Goal: Task Accomplishment & Management: Complete application form

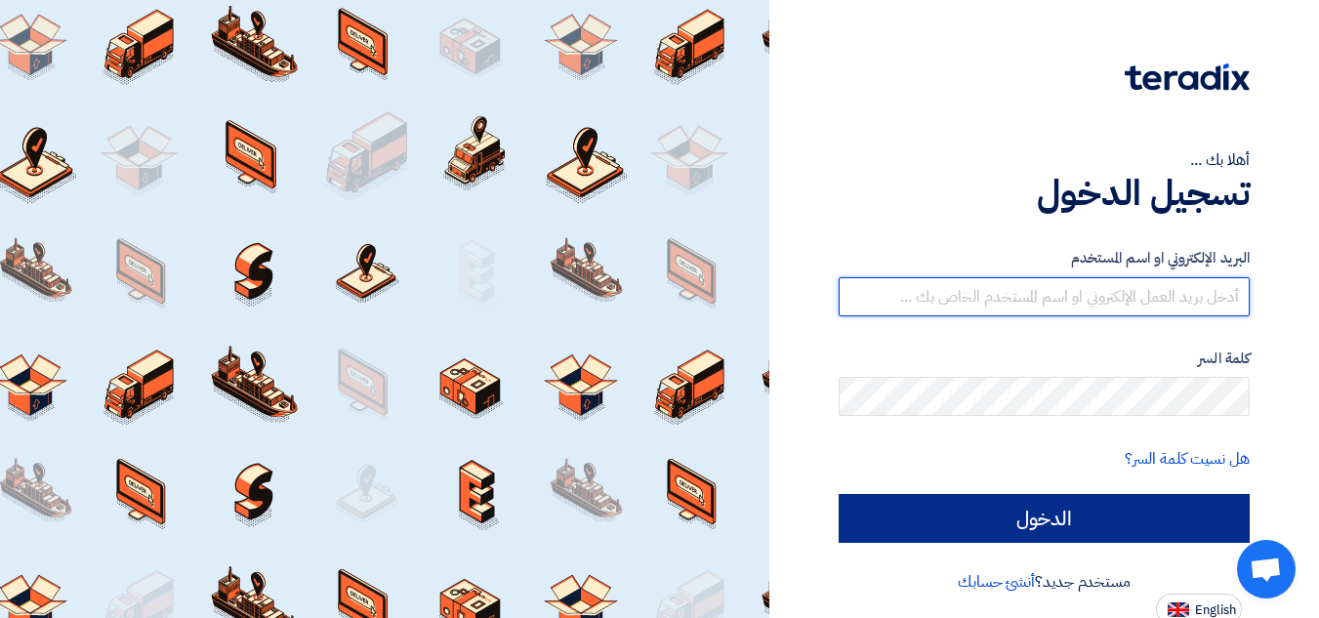
type input "[EMAIL_ADDRESS][DOMAIN_NAME]"
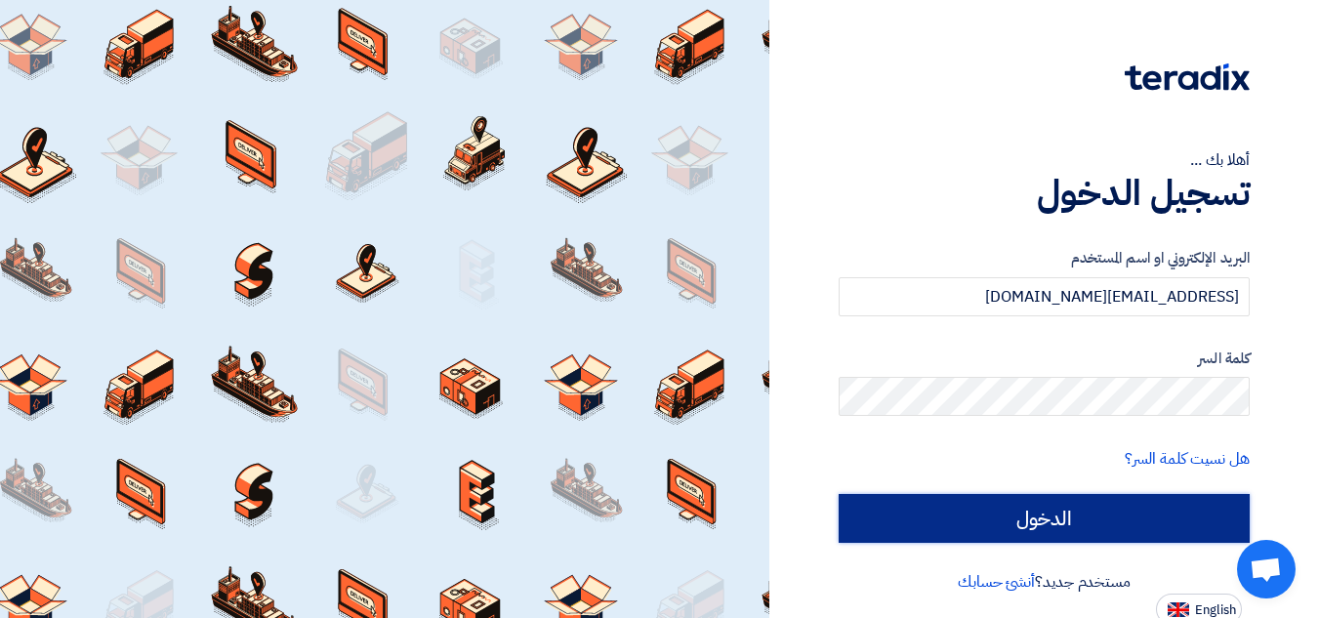
click at [1134, 507] on input "الدخول" at bounding box center [1044, 518] width 411 height 49
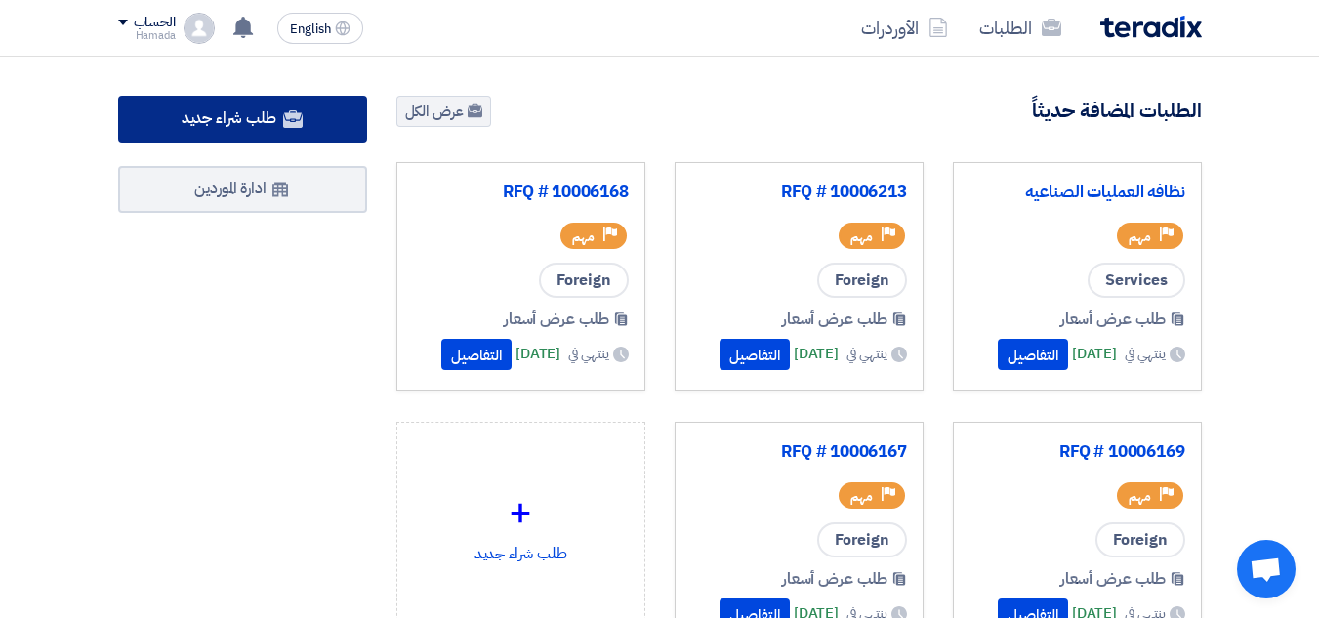
click at [245, 122] on span "طلب شراء جديد" at bounding box center [229, 117] width 95 height 23
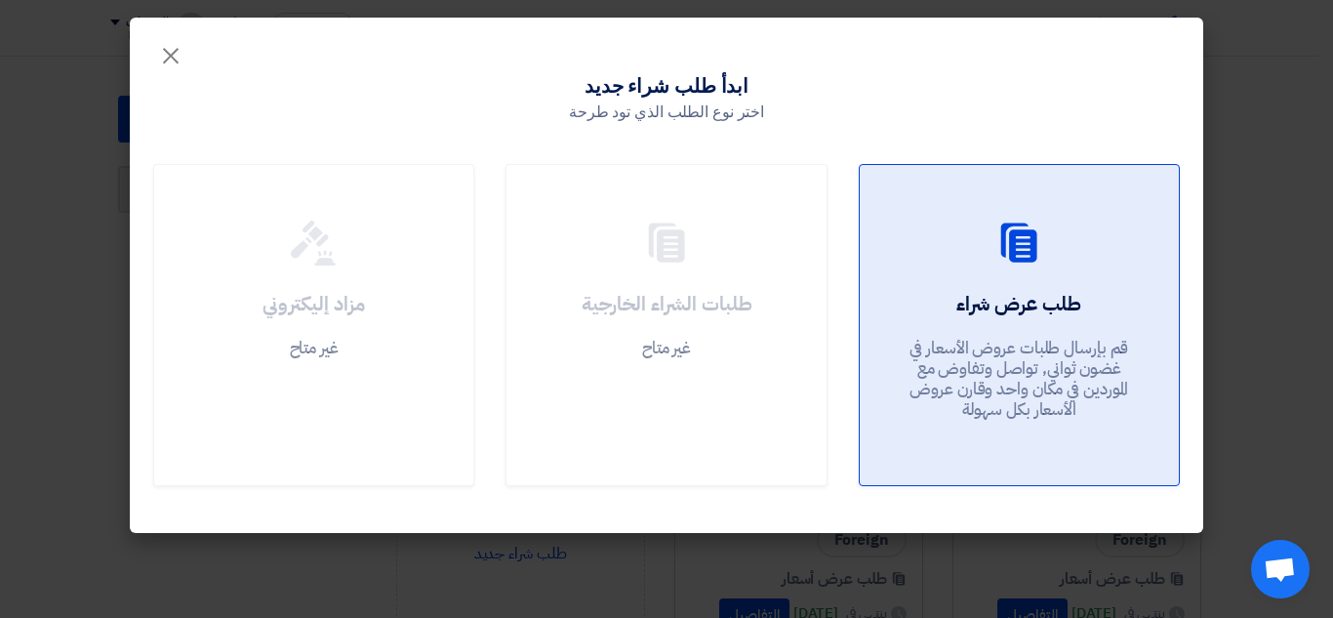
click at [1106, 305] on div "طلب عرض شراء قم بإرسال طلبات عروض الأسعار في غضون ثواني, تواصل وتفاوض مع المورد…" at bounding box center [1019, 360] width 272 height 141
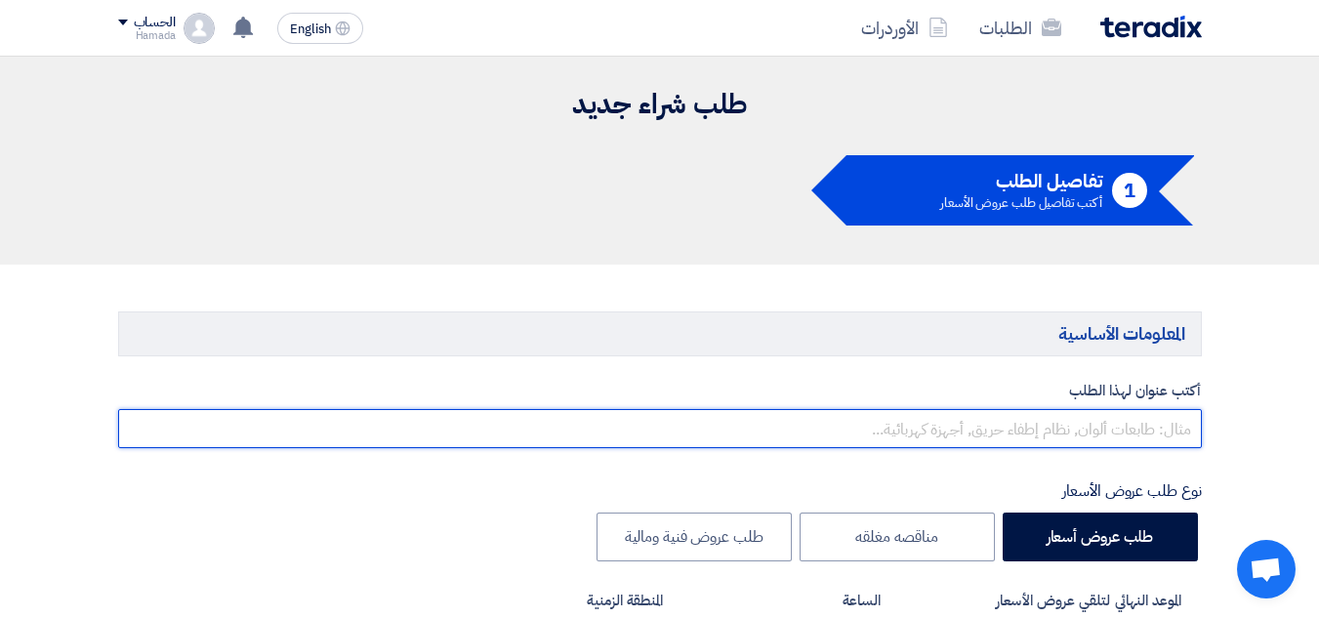
click at [1078, 428] on input "text" at bounding box center [660, 428] width 1084 height 39
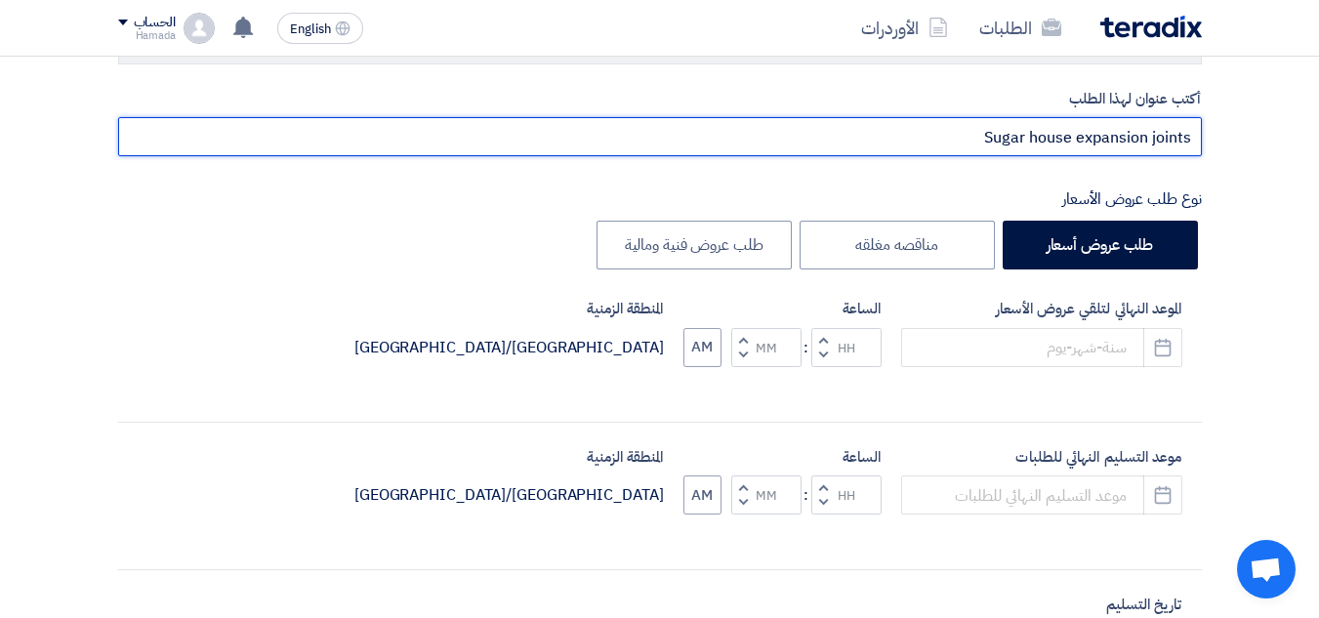
scroll to position [293, 0]
type input "Sugar house expansion joints"
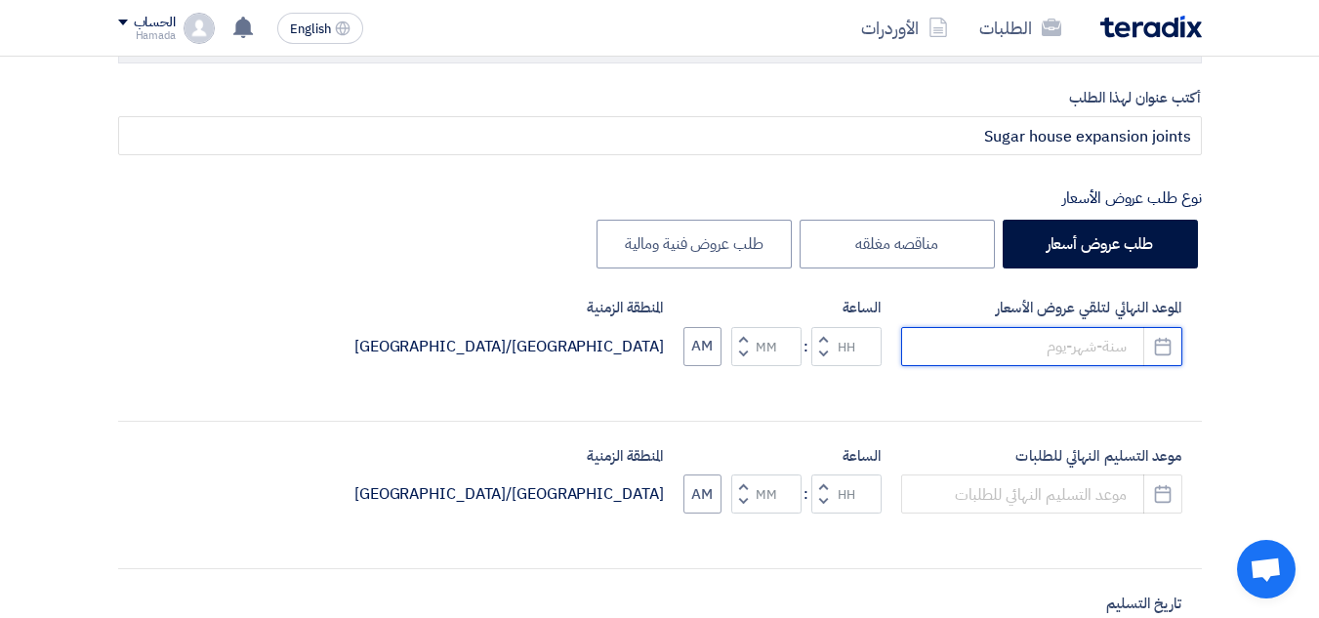
click at [1089, 351] on input at bounding box center [1041, 346] width 281 height 39
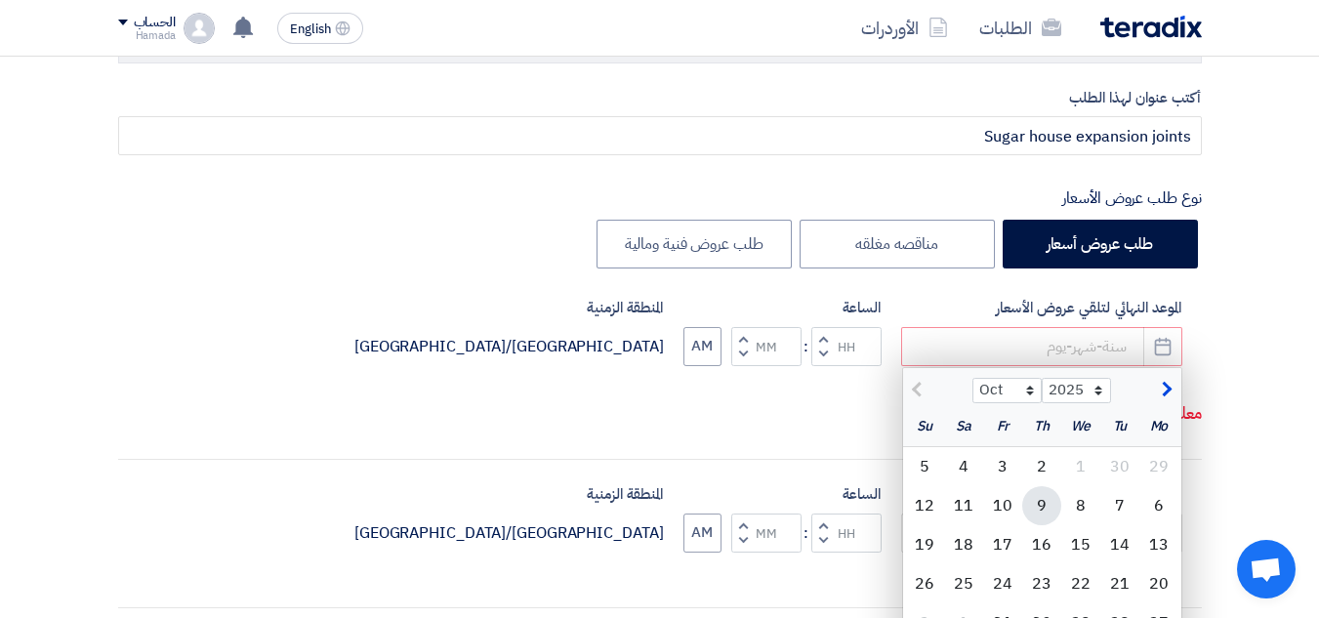
click at [1056, 505] on div "9" at bounding box center [1041, 505] width 39 height 39
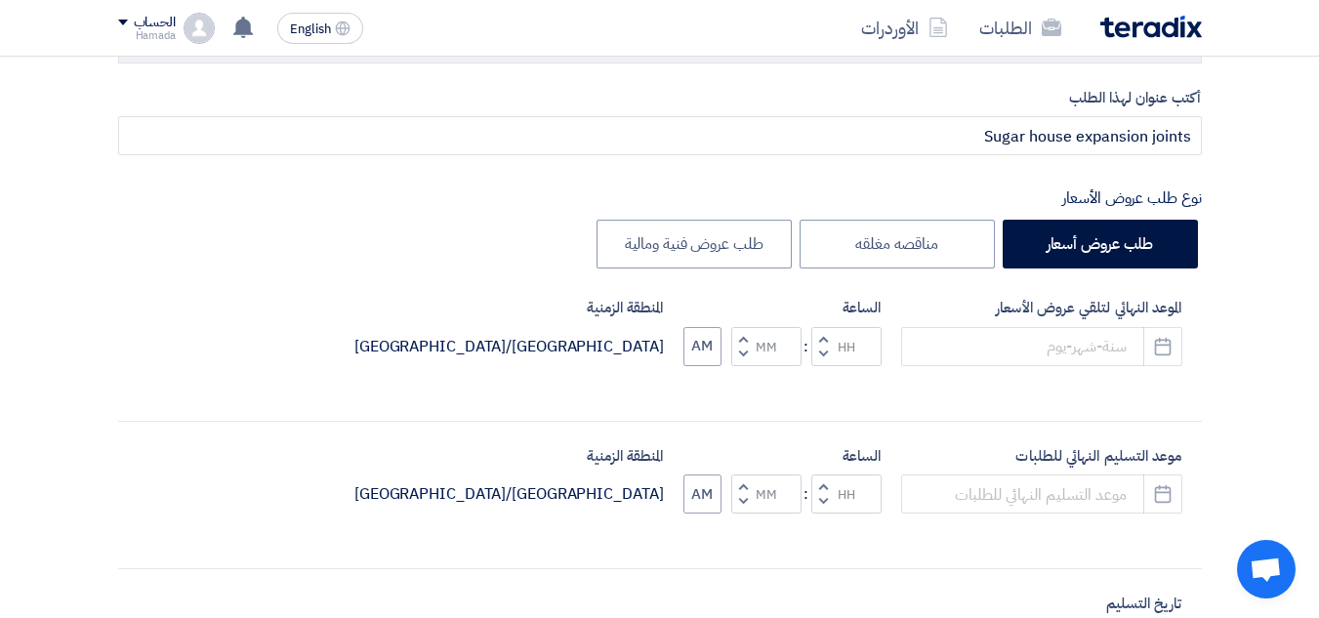
type input "[DATE]"
click at [841, 345] on input "Hours" at bounding box center [846, 346] width 70 height 39
type input "11"
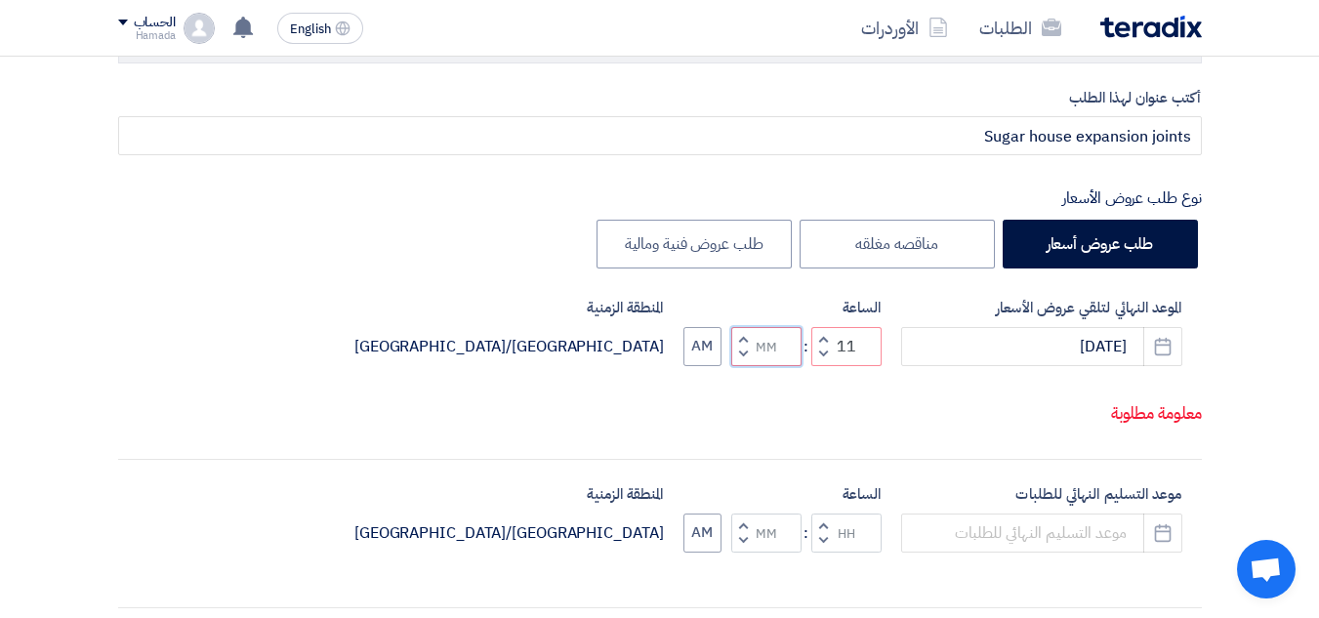
click at [766, 345] on div "الساعة Increment hours 11 Decrement hours : Increment minutes Decrement minutes…" at bounding box center [782, 331] width 198 height 69
type input "30"
click at [1160, 584] on div "أكتب عنوان لهذا الطلب Sugar house expansion joints نوع طلب عروض الأسعار طلب عرو…" at bounding box center [659, 589] width 1113 height 1005
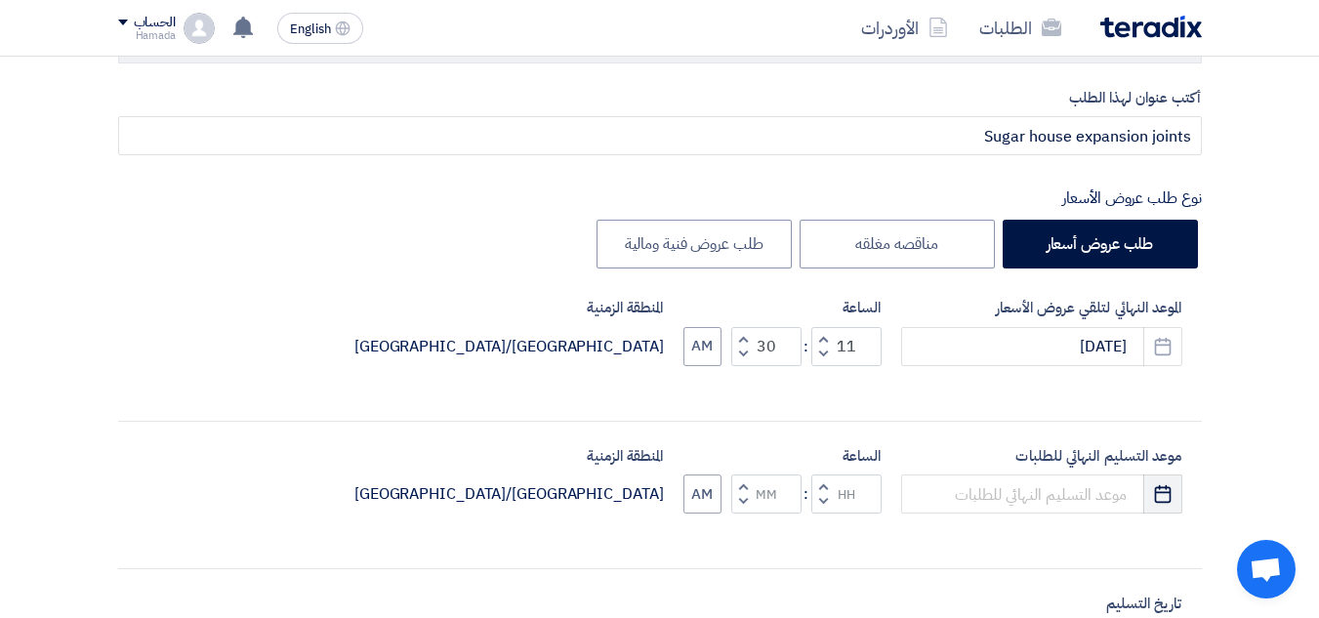
click at [1157, 492] on use "button" at bounding box center [1163, 494] width 17 height 18
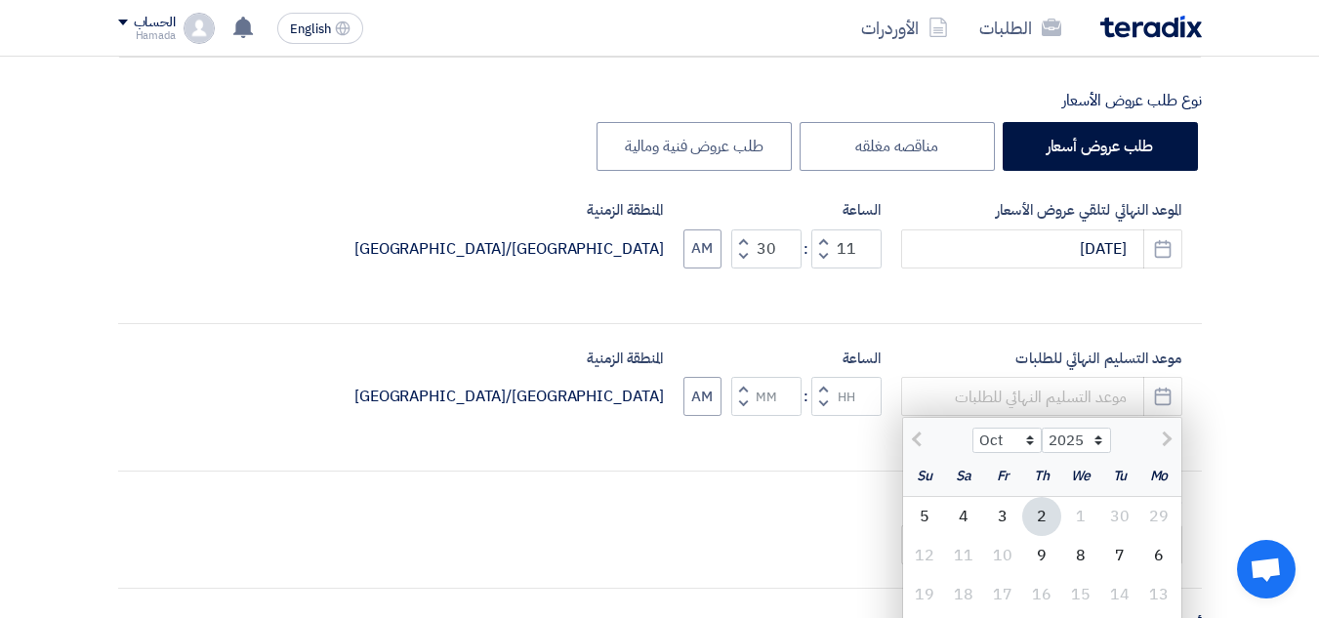
scroll to position [488, 0]
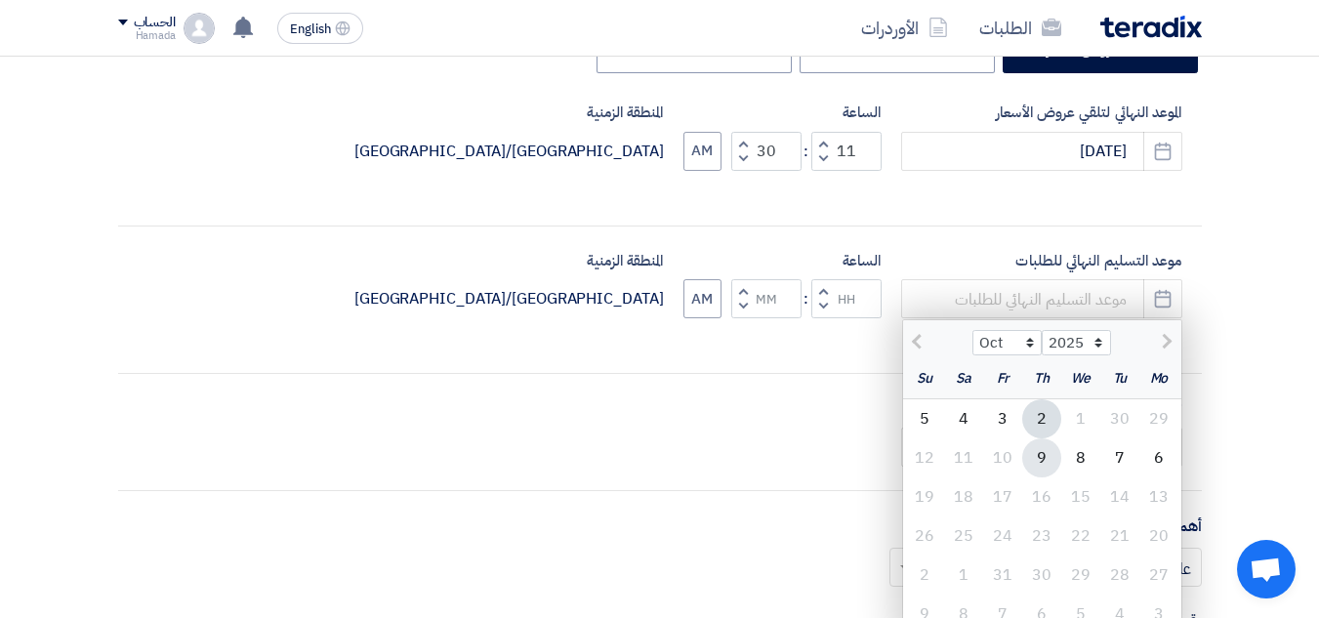
click at [1043, 461] on div "9" at bounding box center [1041, 457] width 39 height 39
type input "[DATE]"
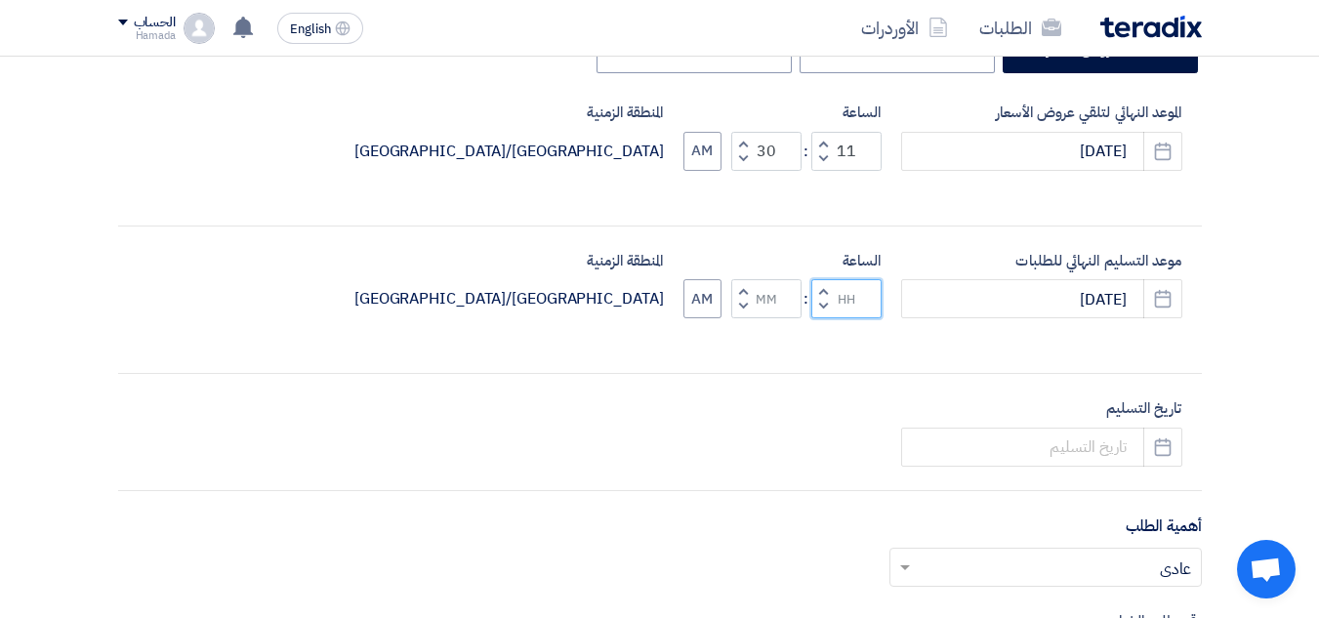
click at [861, 302] on input "Hours" at bounding box center [846, 298] width 70 height 39
type input "11"
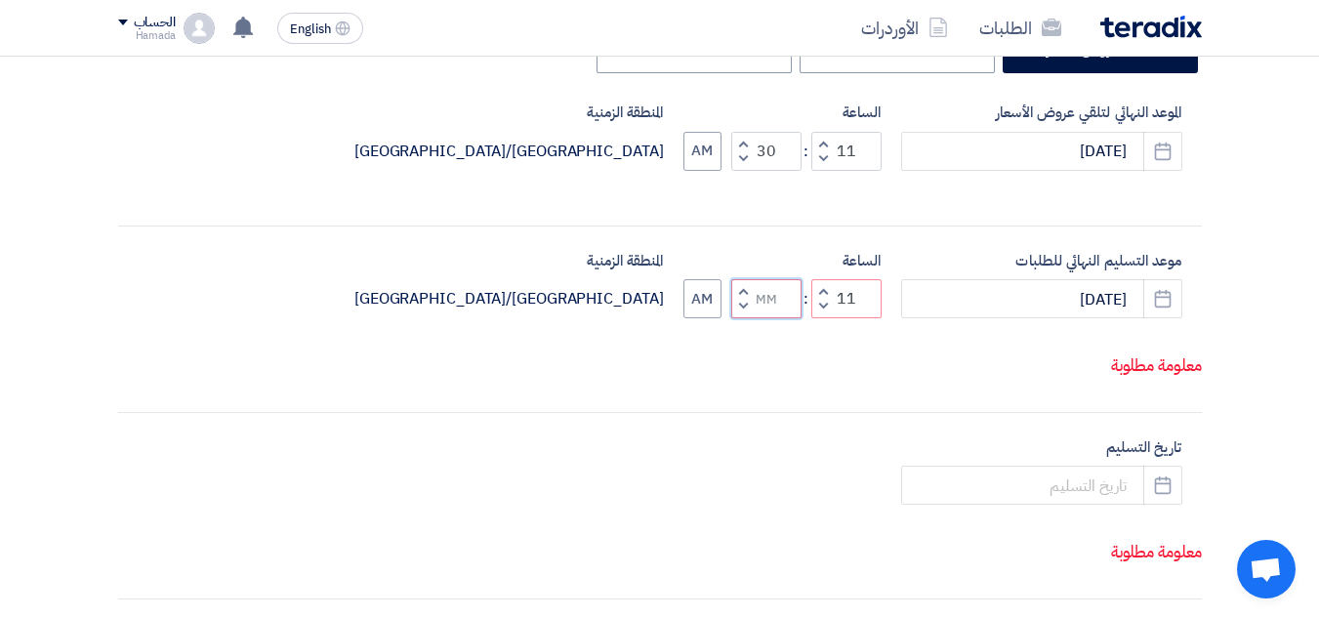
click at [766, 304] on input "Minutes" at bounding box center [766, 298] width 70 height 39
type input "50"
click at [1174, 541] on div "أكتب عنوان لهذا الطلب Sugar house expansion joints نوع طلب عروض الأسعار طلب عرو…" at bounding box center [659, 429] width 1113 height 1075
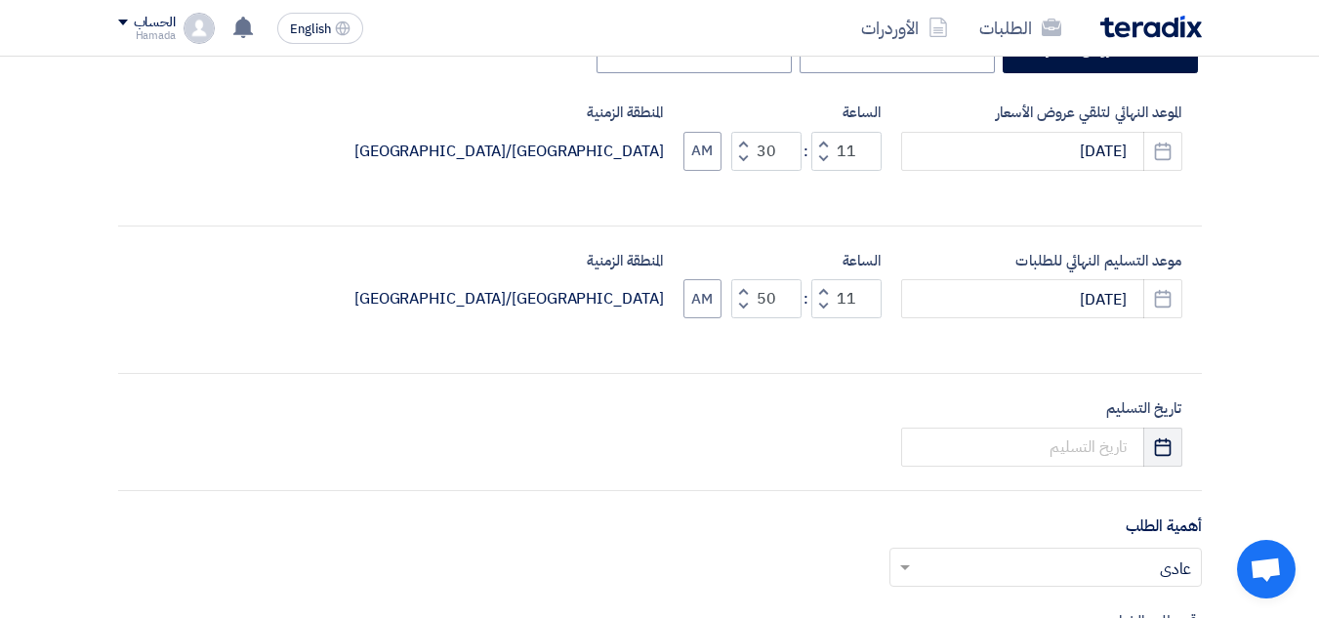
click at [1173, 453] on button "Pick a date" at bounding box center [1162, 447] width 39 height 39
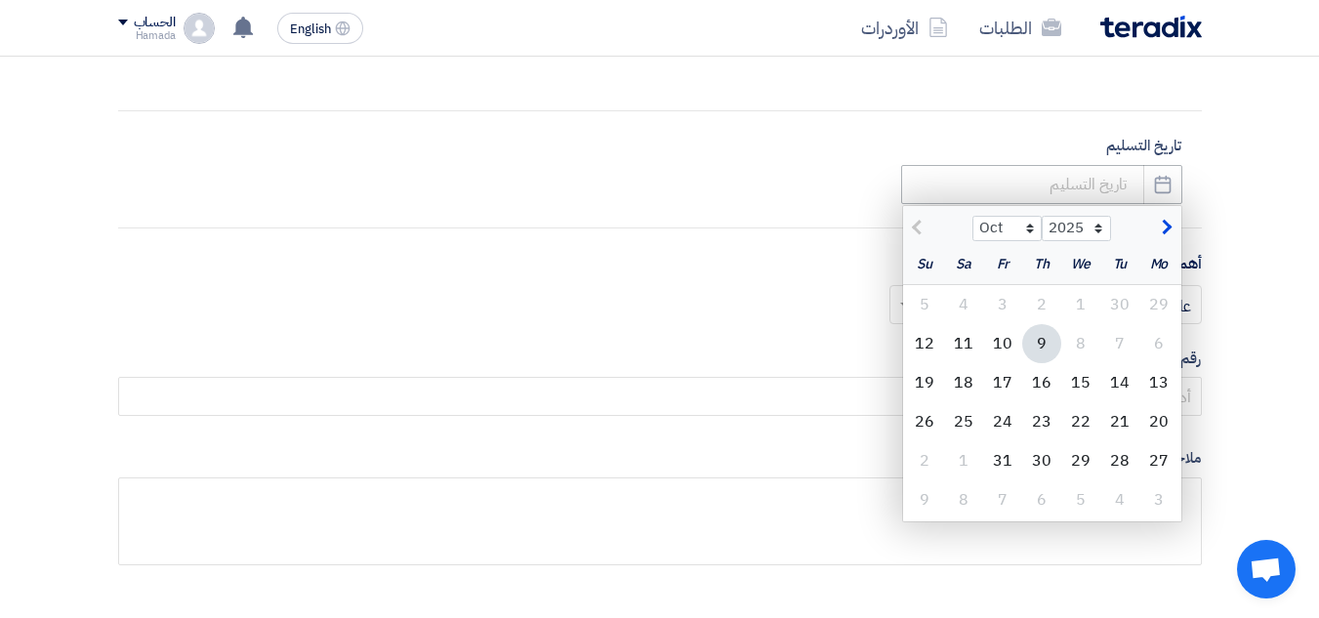
scroll to position [781, 0]
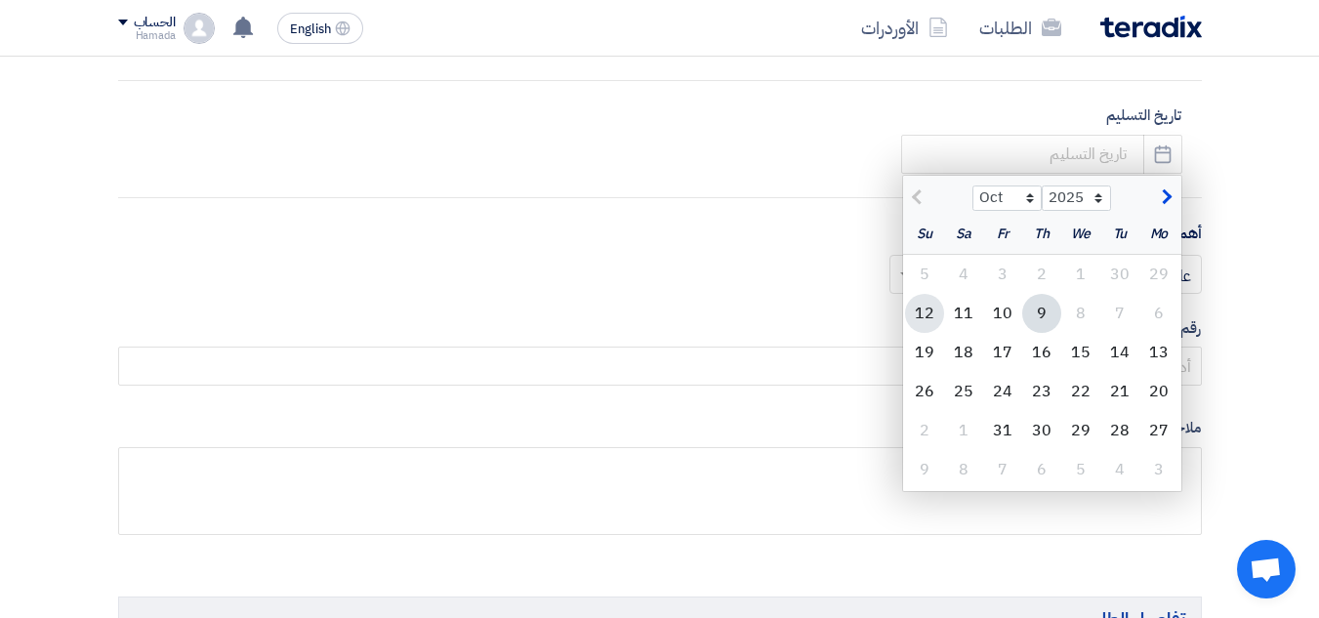
click at [933, 311] on div "12" at bounding box center [924, 313] width 39 height 39
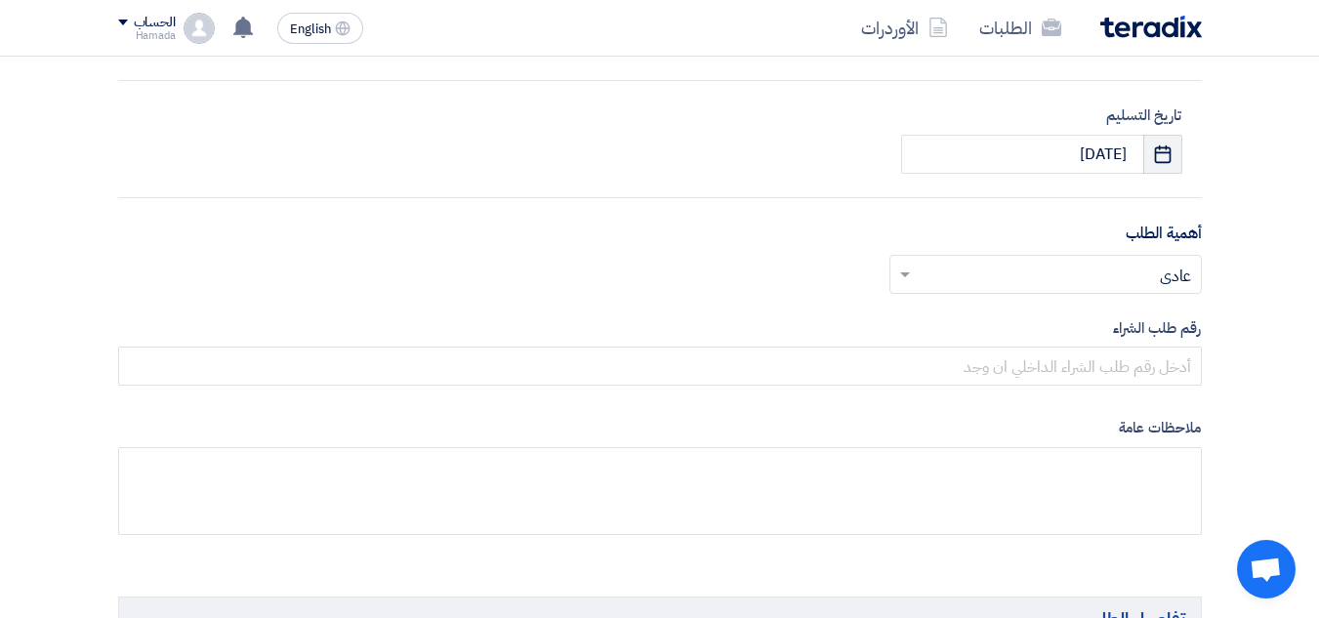
click at [1161, 169] on button "Pick a date" at bounding box center [1162, 154] width 39 height 39
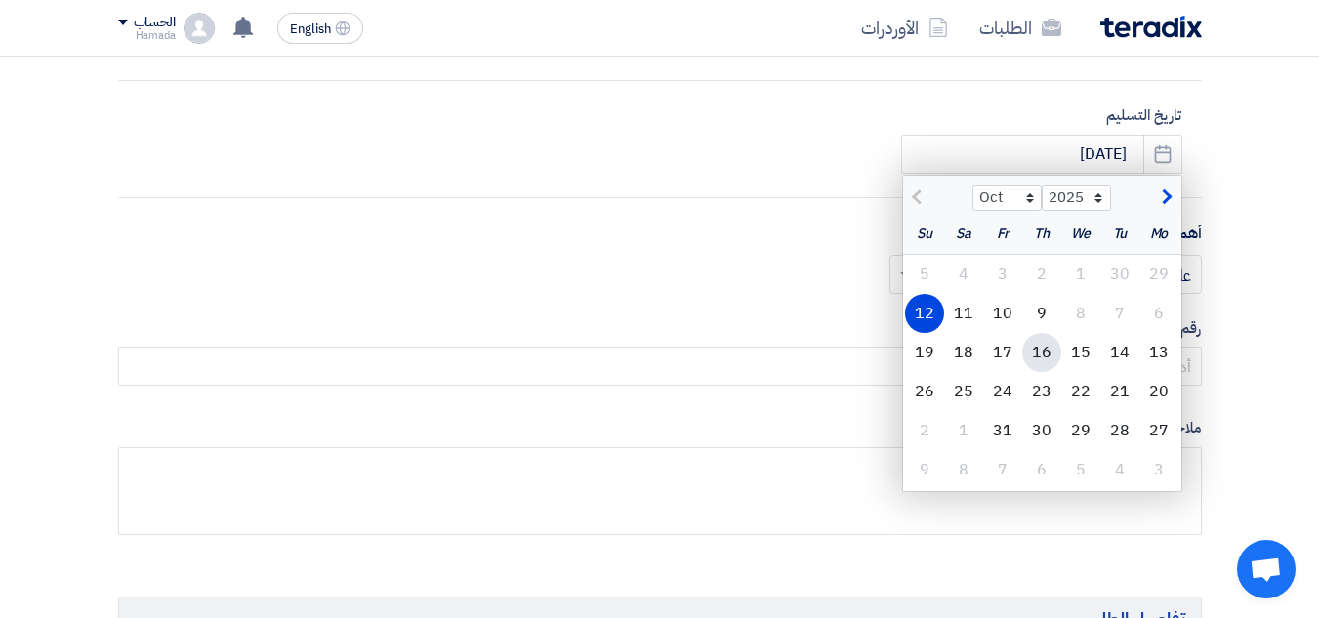
click at [1048, 345] on div "16" at bounding box center [1041, 352] width 39 height 39
type input "[DATE]"
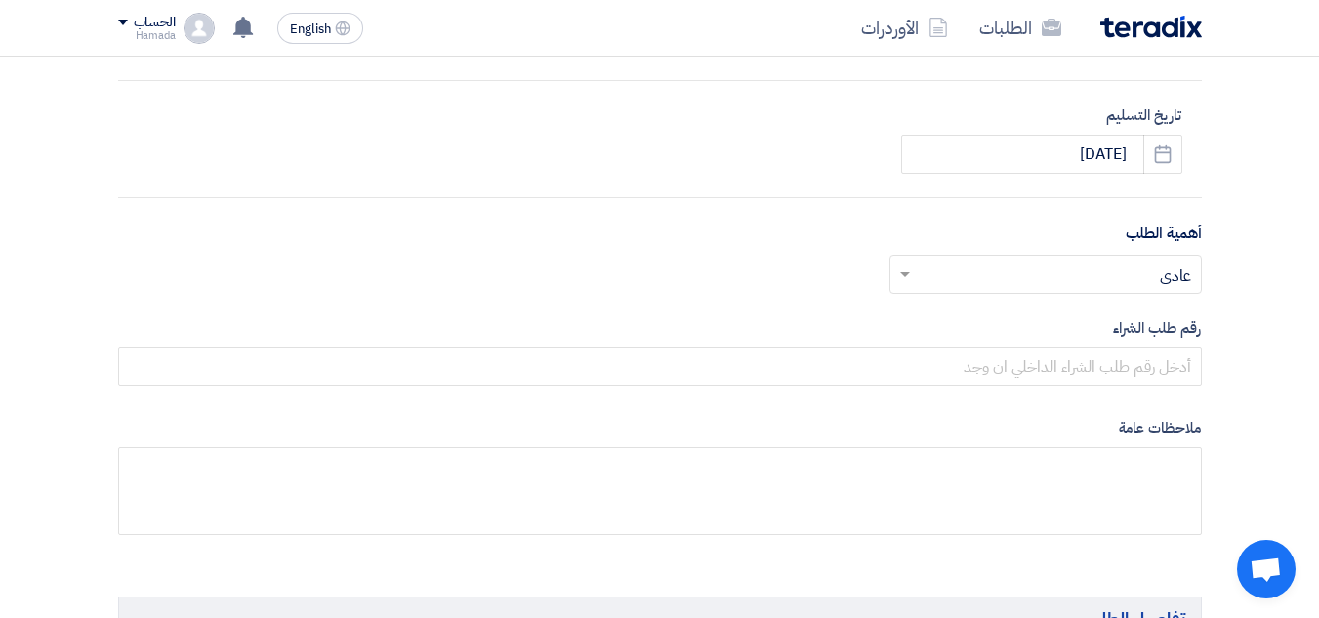
click at [1092, 277] on input "text" at bounding box center [1056, 276] width 273 height 32
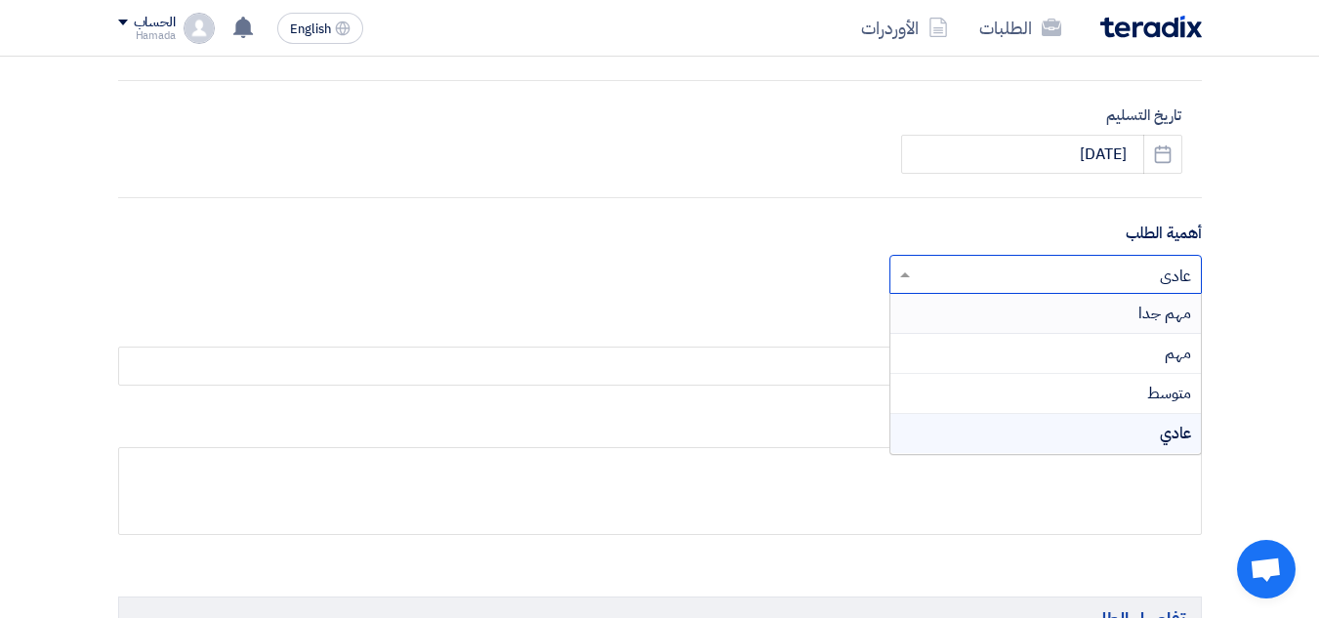
click at [1126, 310] on div "مهم جدا" at bounding box center [1045, 314] width 310 height 40
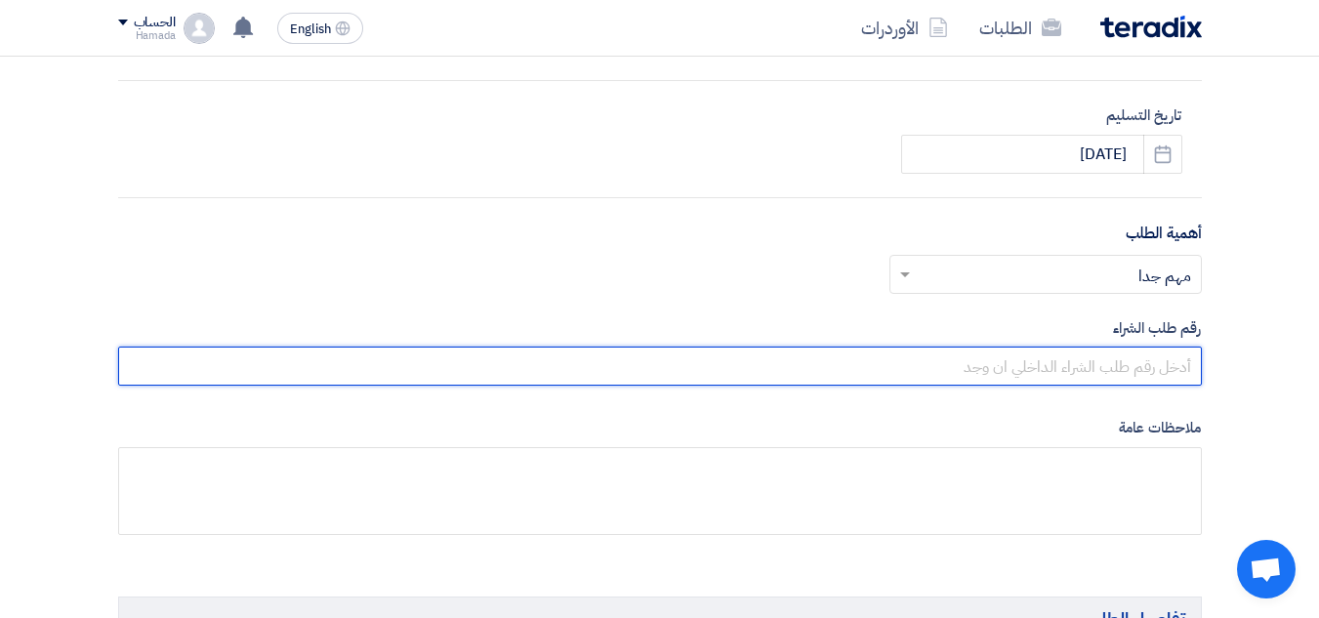
click at [1126, 371] on input "text" at bounding box center [660, 366] width 1084 height 39
type input "10007918"
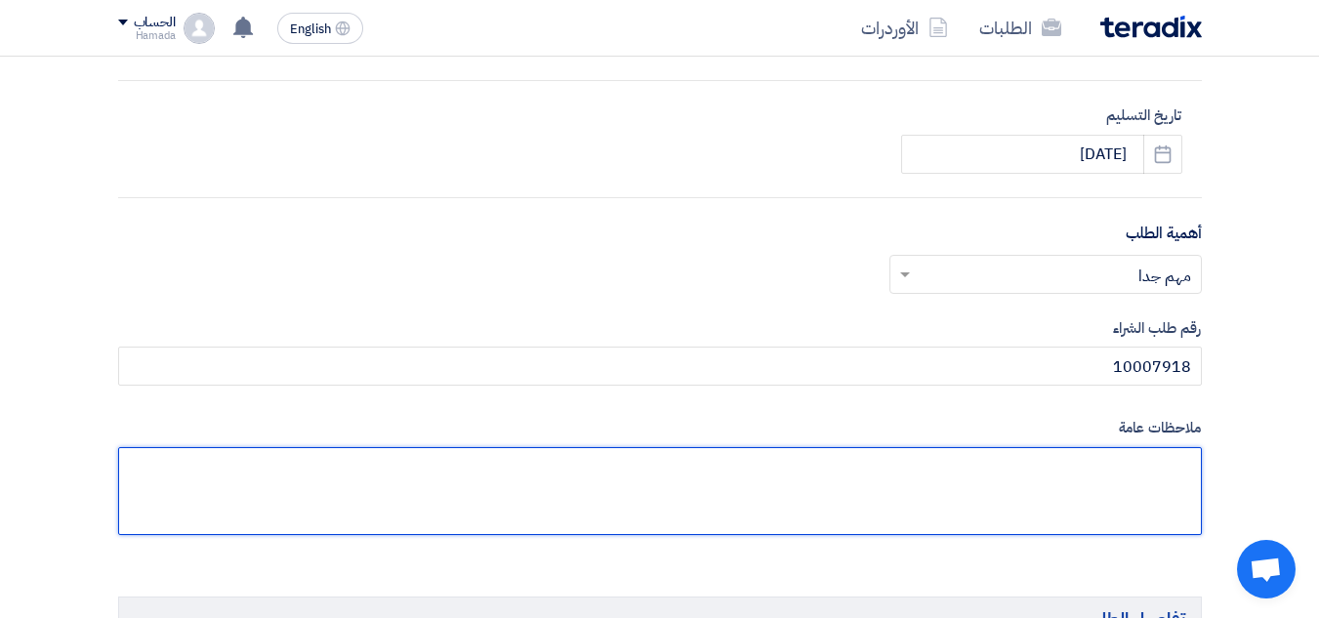
click at [1038, 468] on textarea at bounding box center [660, 491] width 1084 height 88
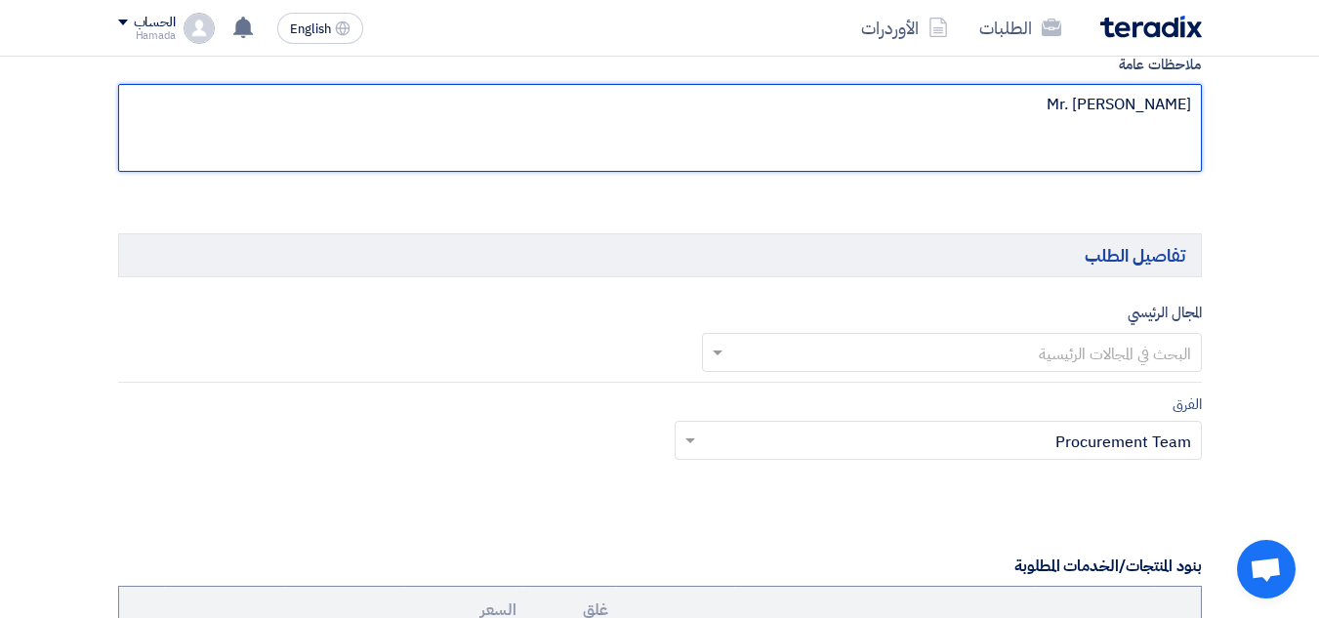
scroll to position [1171, 0]
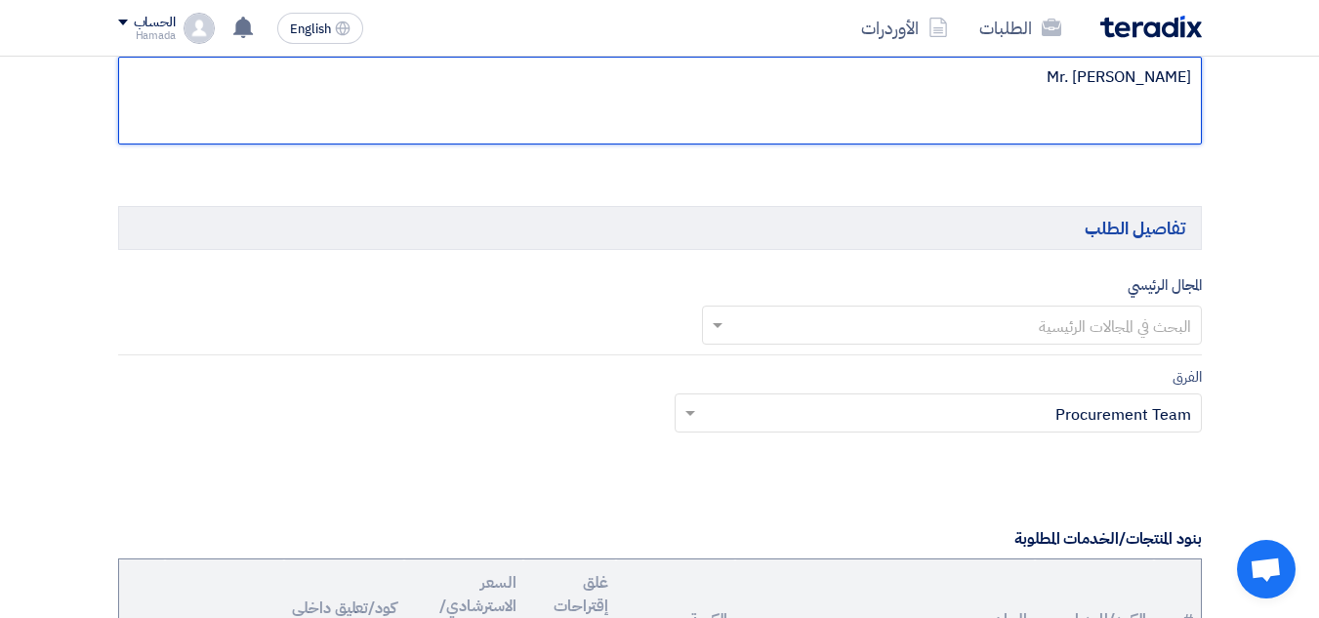
type textarea "Mr. [PERSON_NAME]"
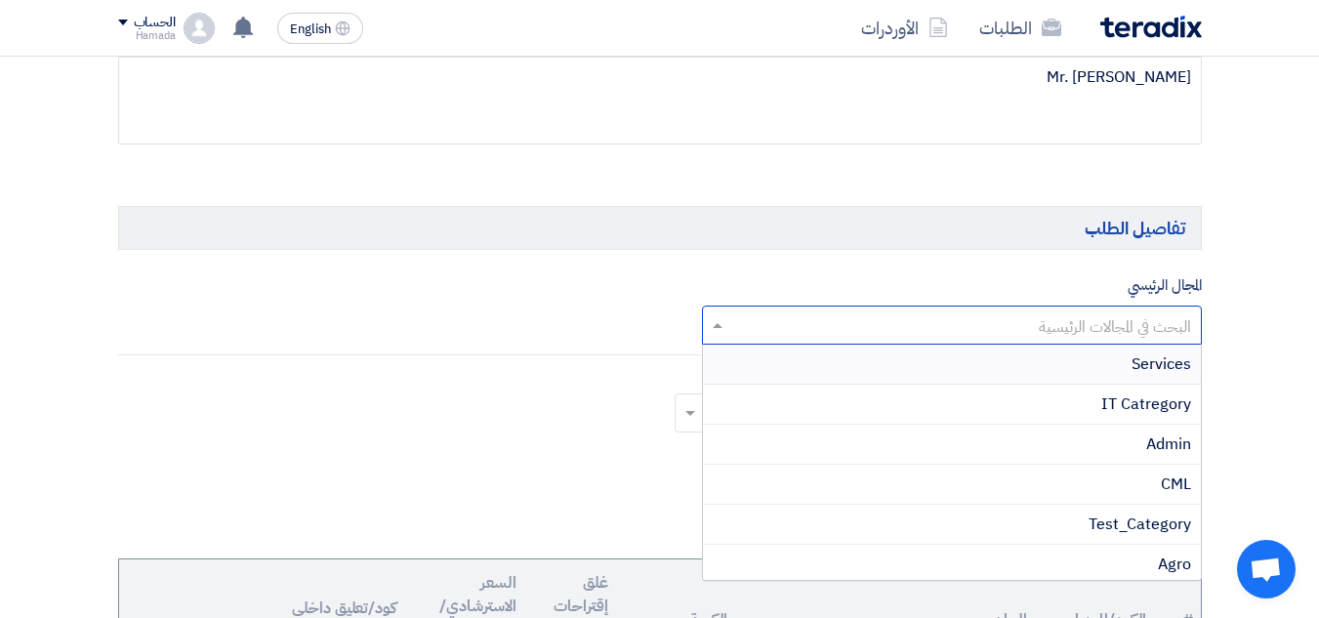
click at [1060, 332] on input "text" at bounding box center [962, 327] width 461 height 32
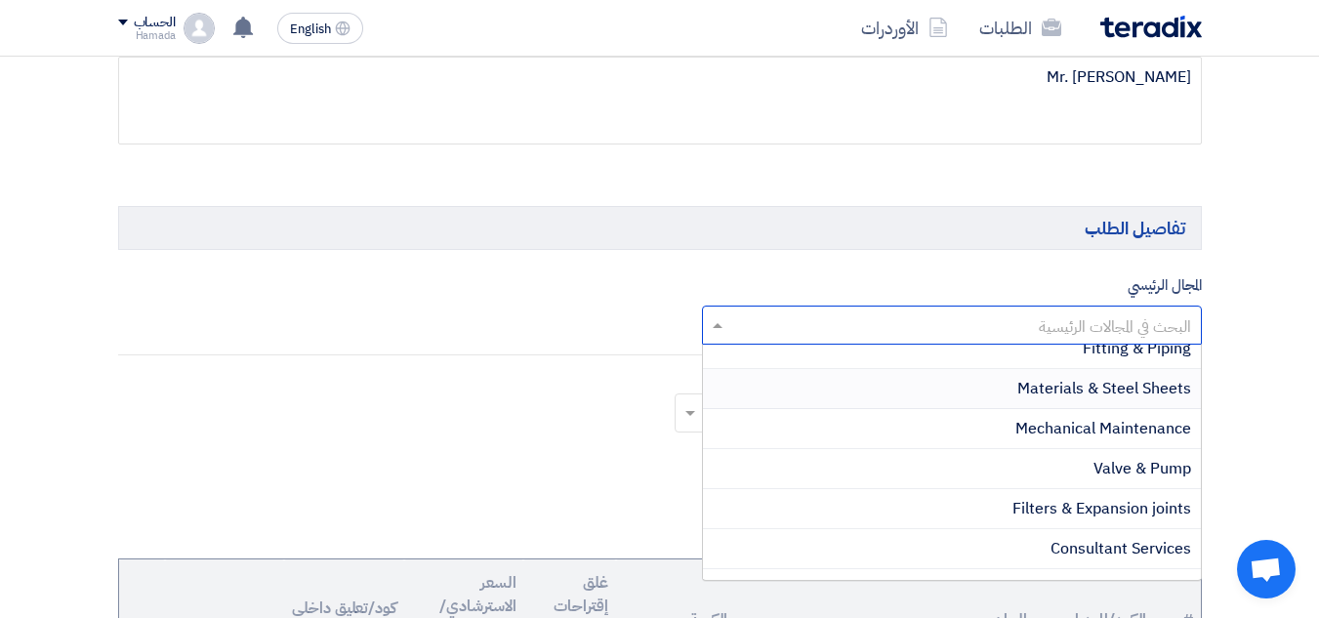
scroll to position [1526, 0]
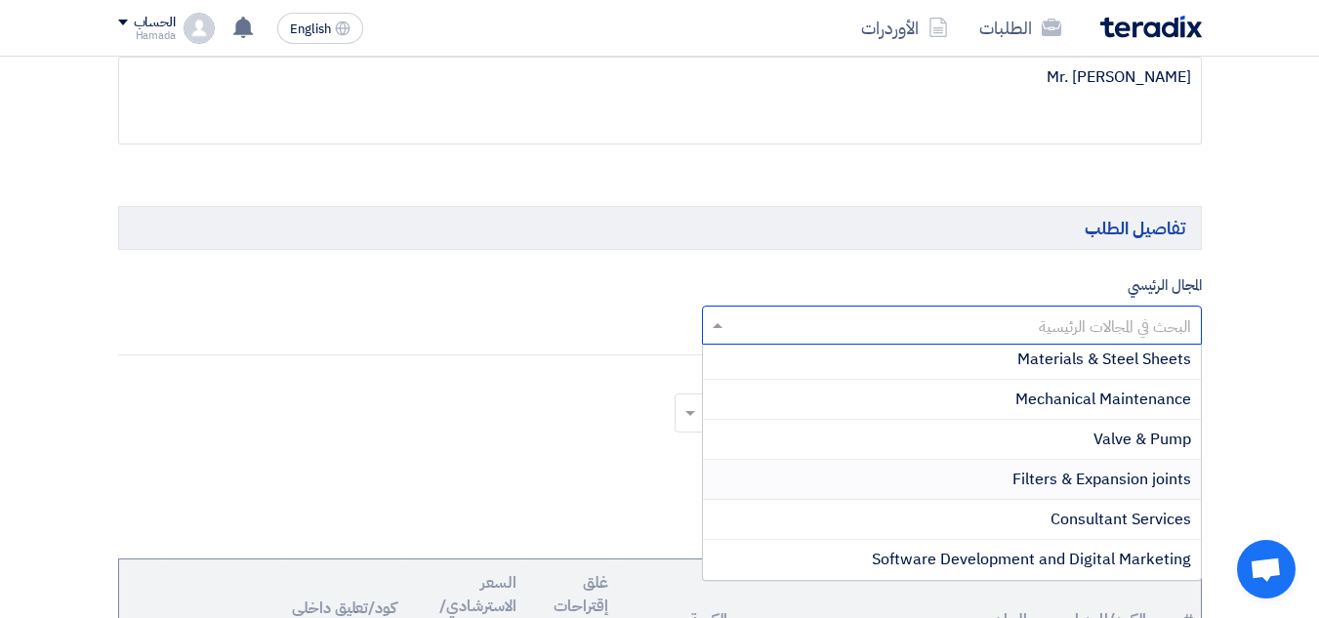
click at [1078, 483] on span "Filters & Expansion joints" at bounding box center [1101, 479] width 179 height 23
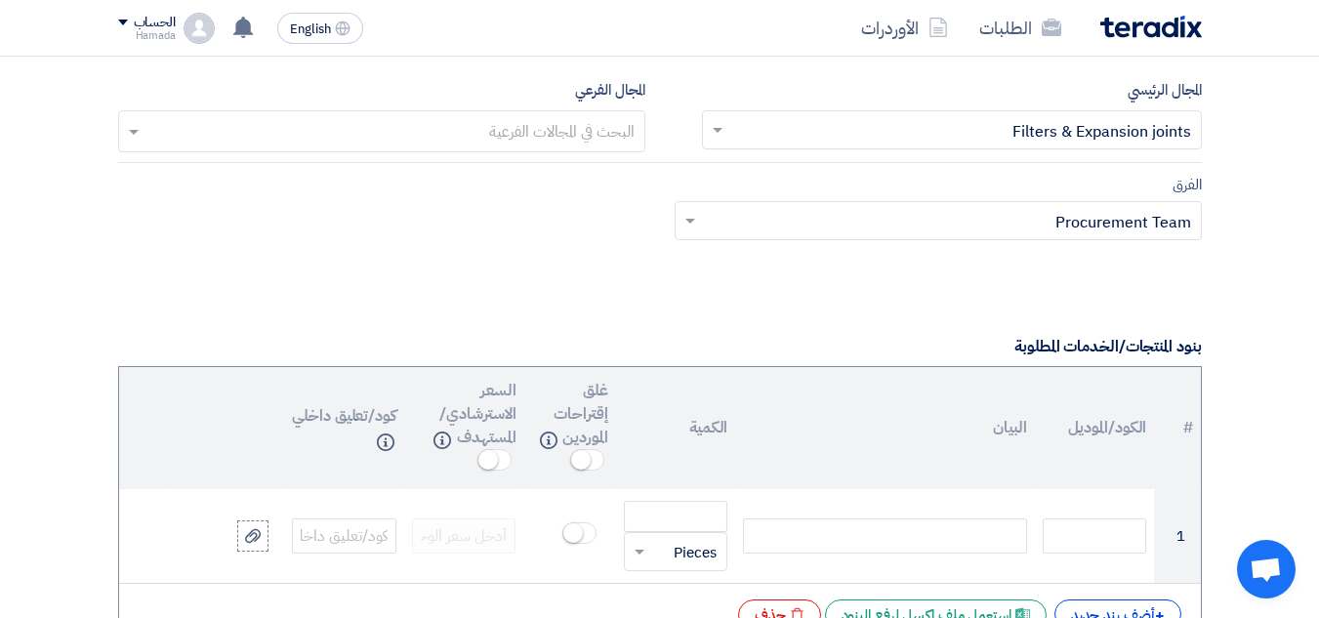
scroll to position [1464, 0]
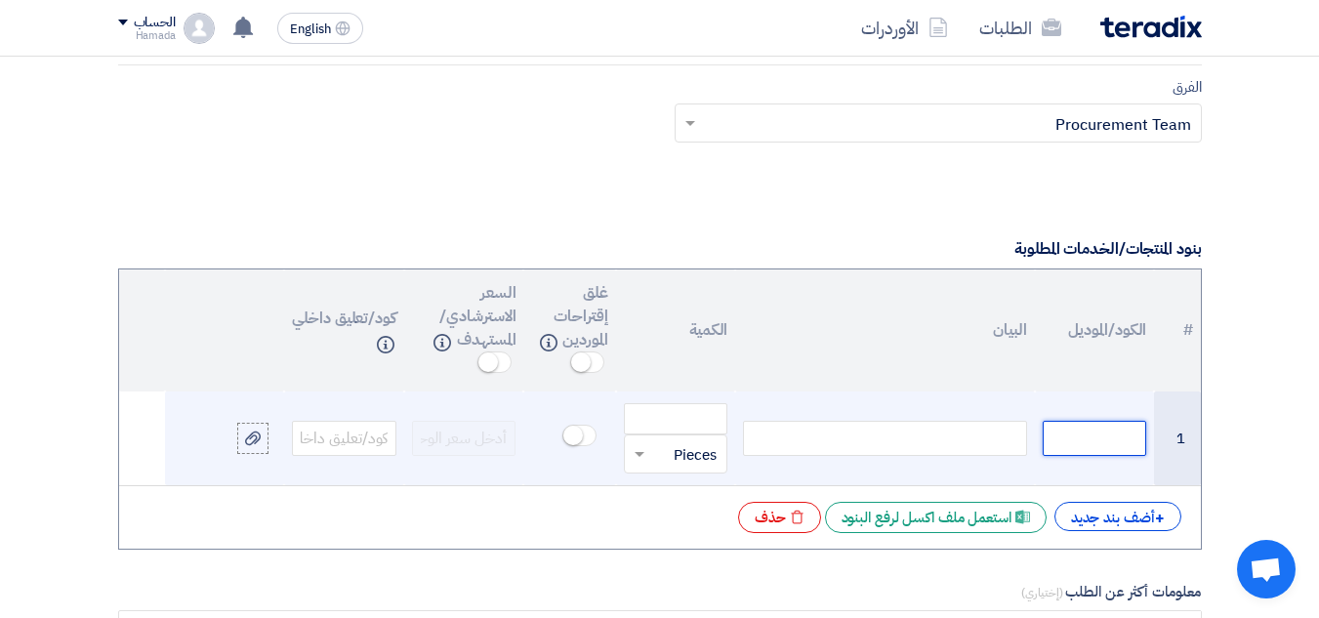
click at [1074, 441] on input "text" at bounding box center [1095, 438] width 104 height 35
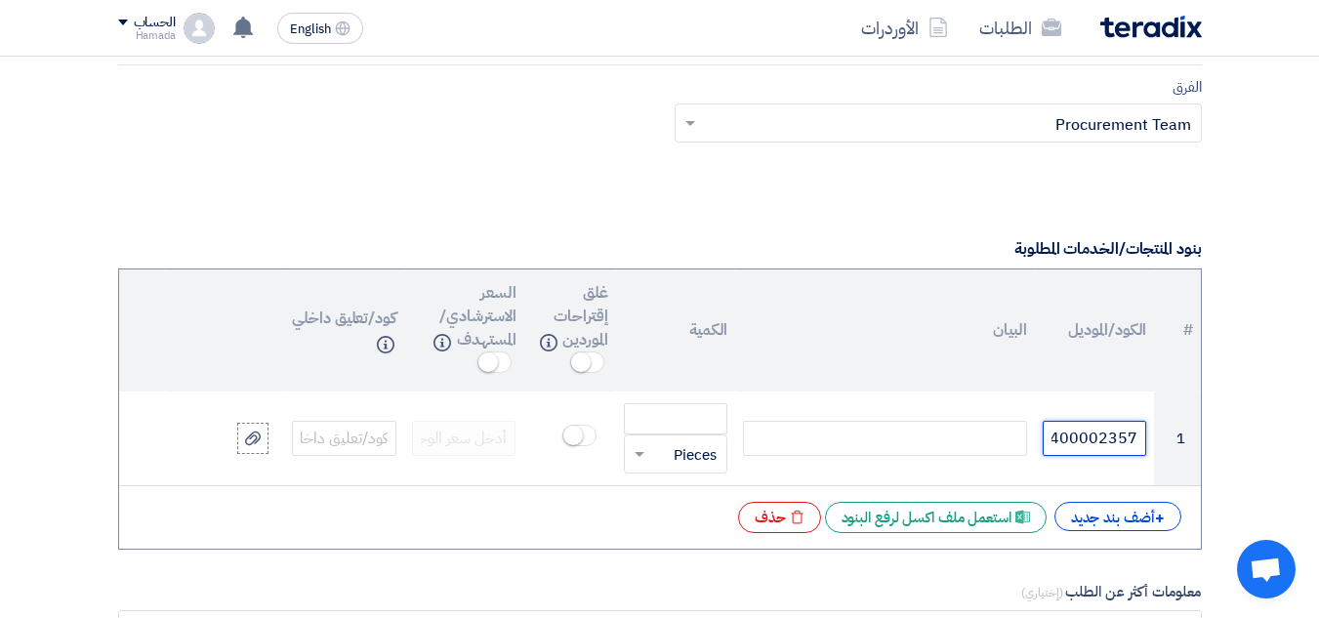
scroll to position [0, -7]
type input "1400002357"
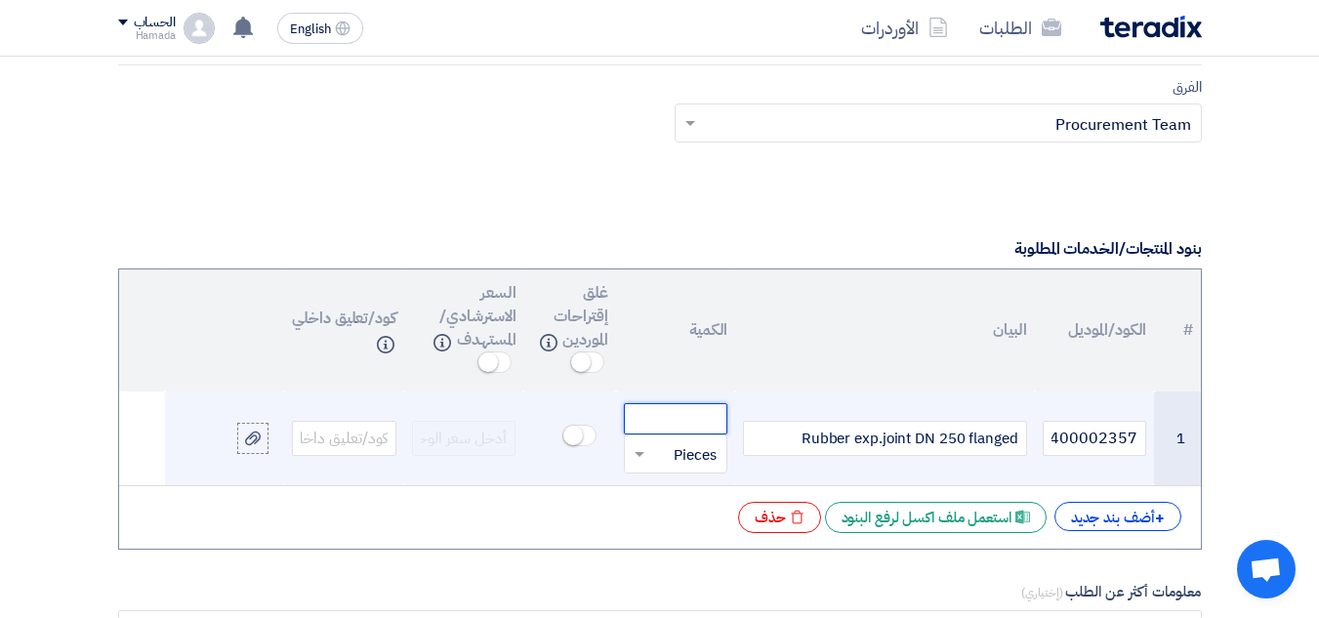
click at [702, 412] on input "number" at bounding box center [676, 418] width 104 height 31
type input "5"
click at [897, 478] on td "Rubber exp.joint DN 250 flanged" at bounding box center [884, 438] width 299 height 95
click at [881, 441] on div "Rubber exp.joint DN 250 flanged" at bounding box center [884, 438] width 283 height 35
click at [874, 440] on div "Rubber exp.joint DN 250 flanged" at bounding box center [884, 438] width 283 height 35
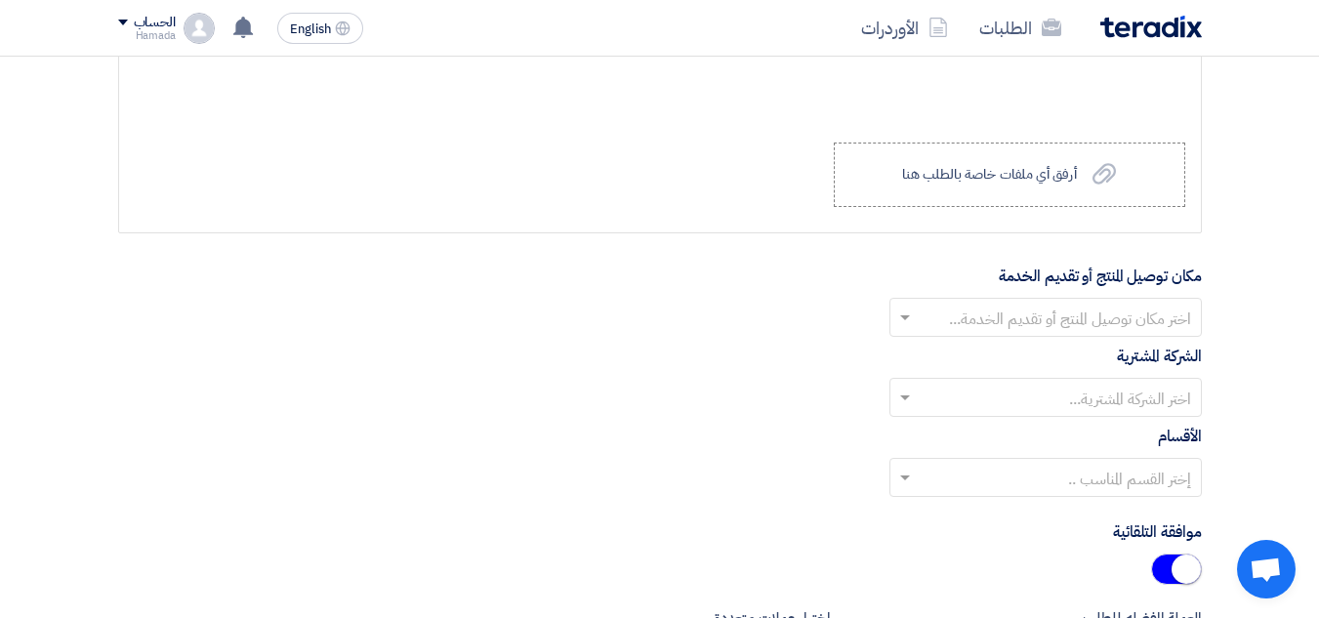
scroll to position [2148, 0]
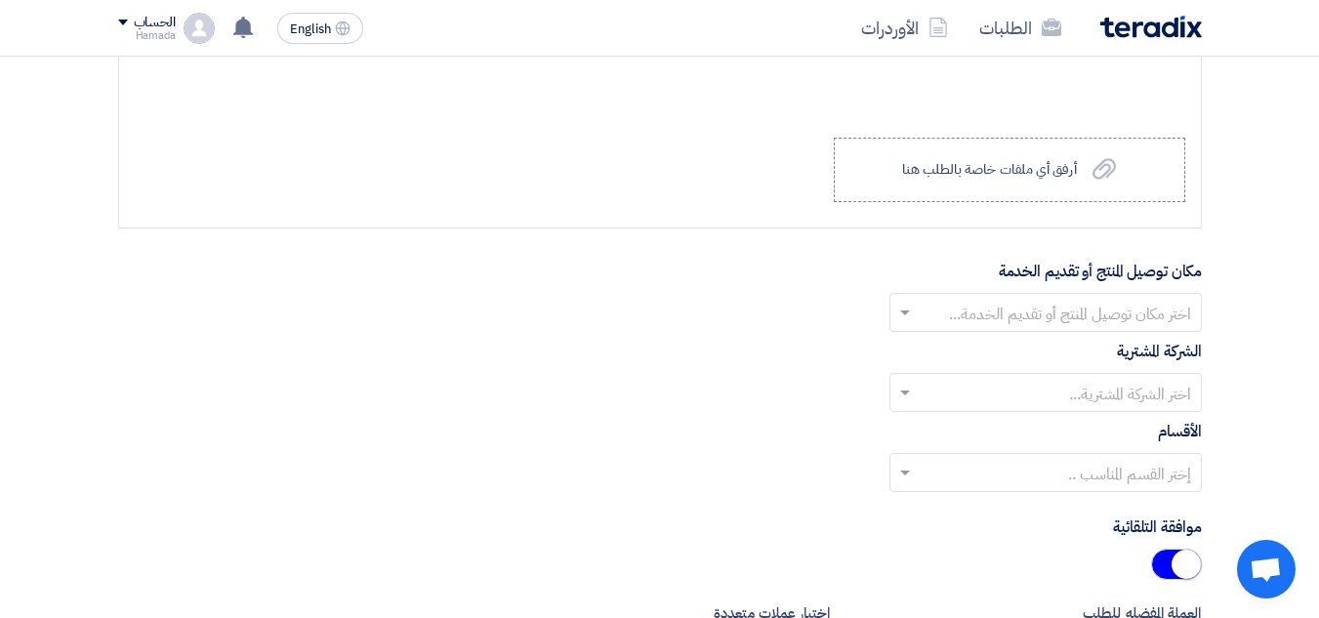
click at [1113, 318] on input "text" at bounding box center [1056, 314] width 273 height 32
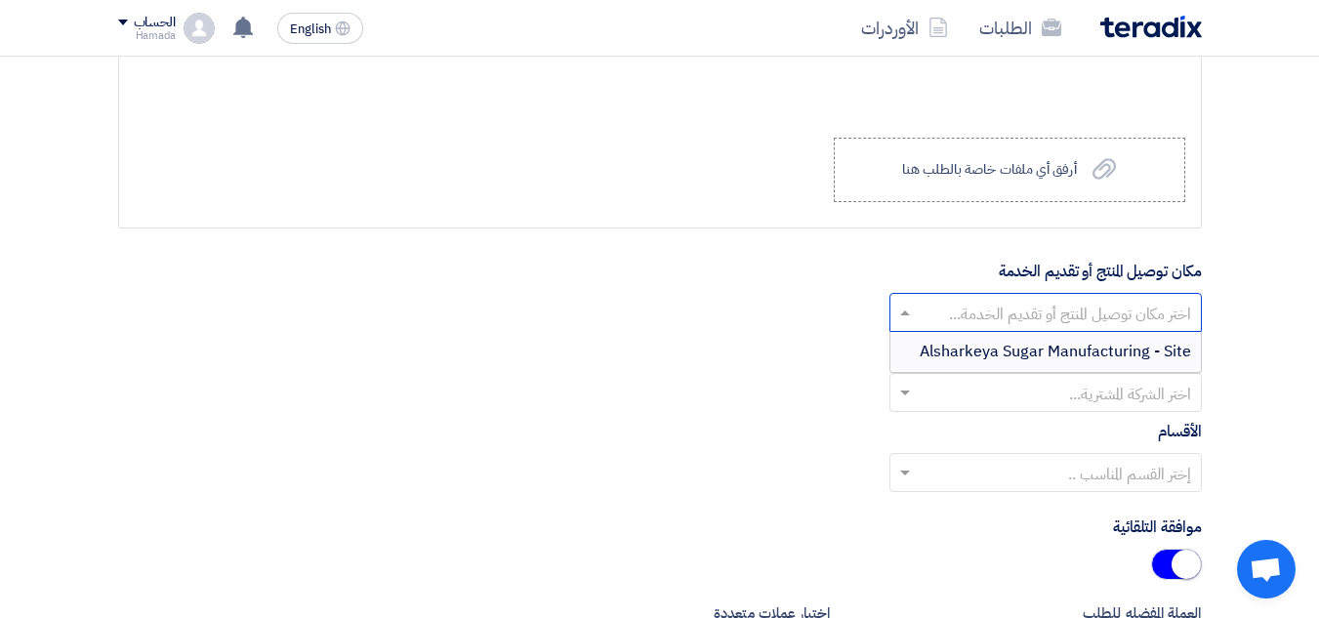
click at [1075, 354] on span "Alsharkeya Sugar Manufacturing - Site" at bounding box center [1055, 351] width 271 height 23
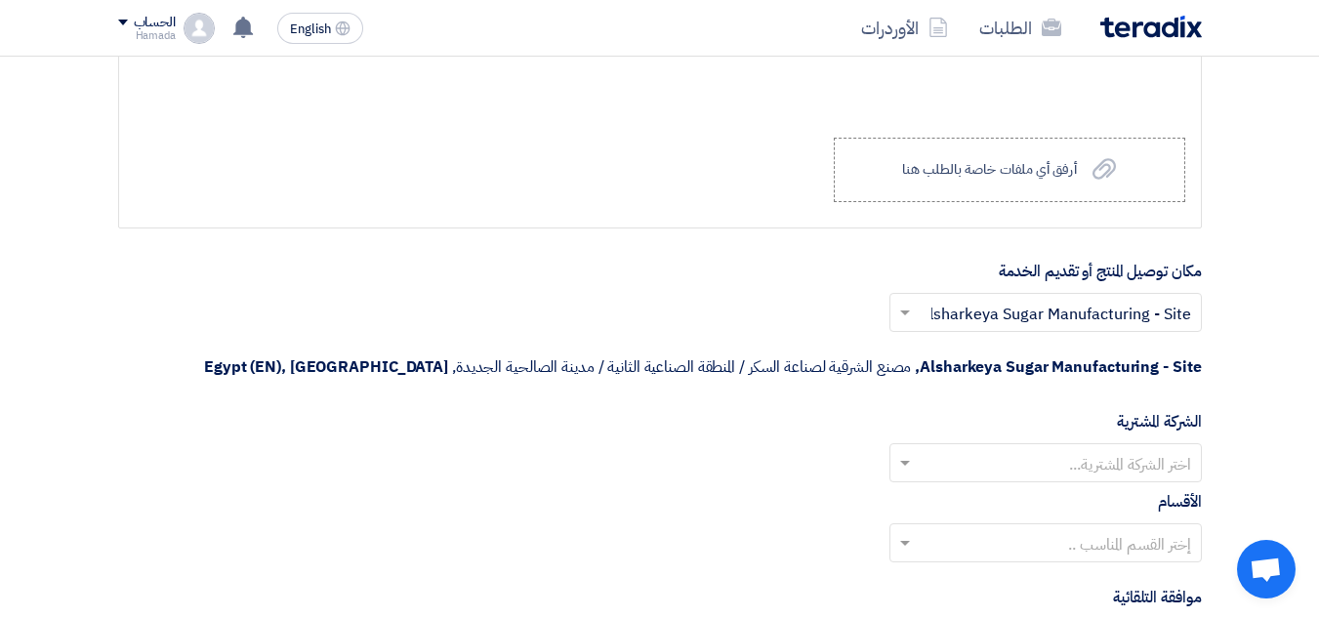
click at [1124, 464] on input "text" at bounding box center [1056, 464] width 273 height 32
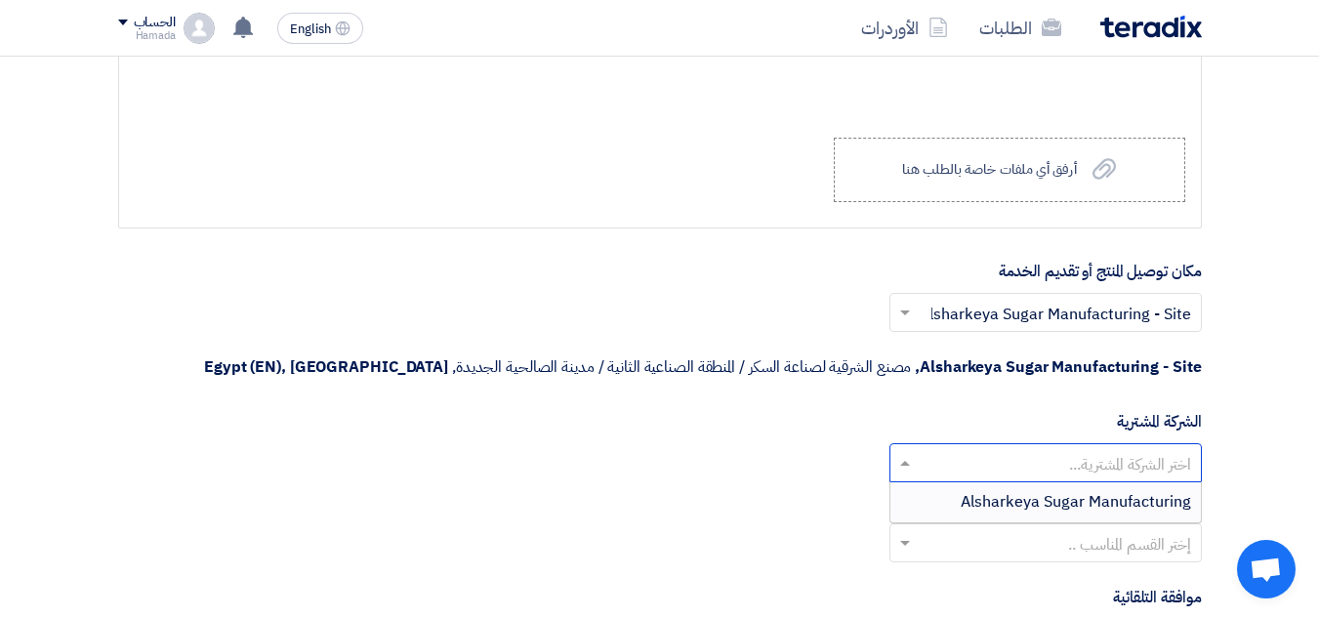
click at [1069, 506] on span "Alsharkeya Sugar Manufacturing" at bounding box center [1076, 501] width 230 height 23
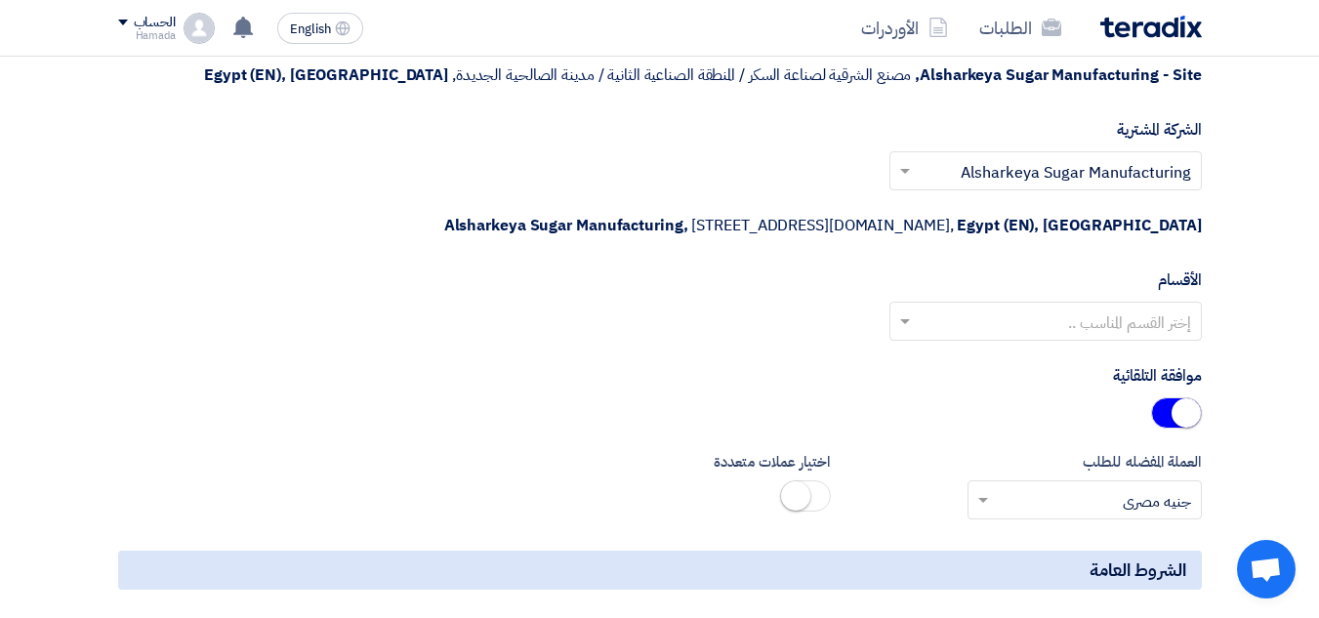
scroll to position [2440, 0]
click at [1063, 323] on input "text" at bounding box center [1056, 322] width 273 height 32
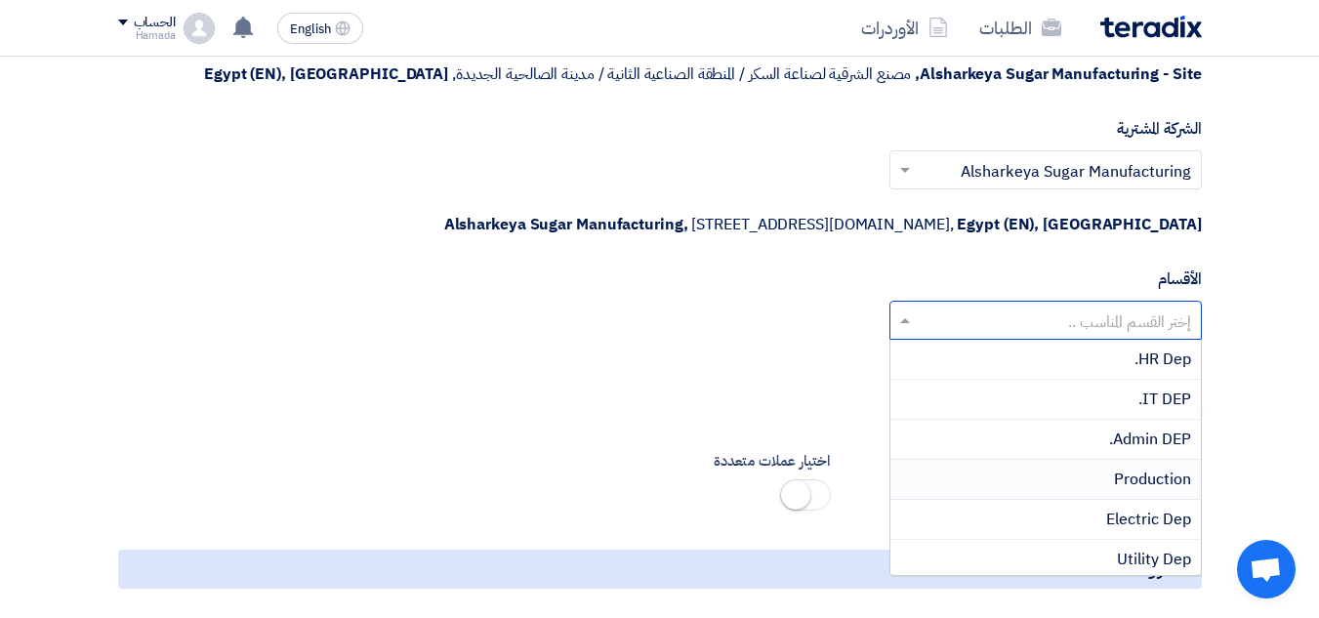
click at [1132, 477] on span "Production" at bounding box center [1152, 479] width 77 height 23
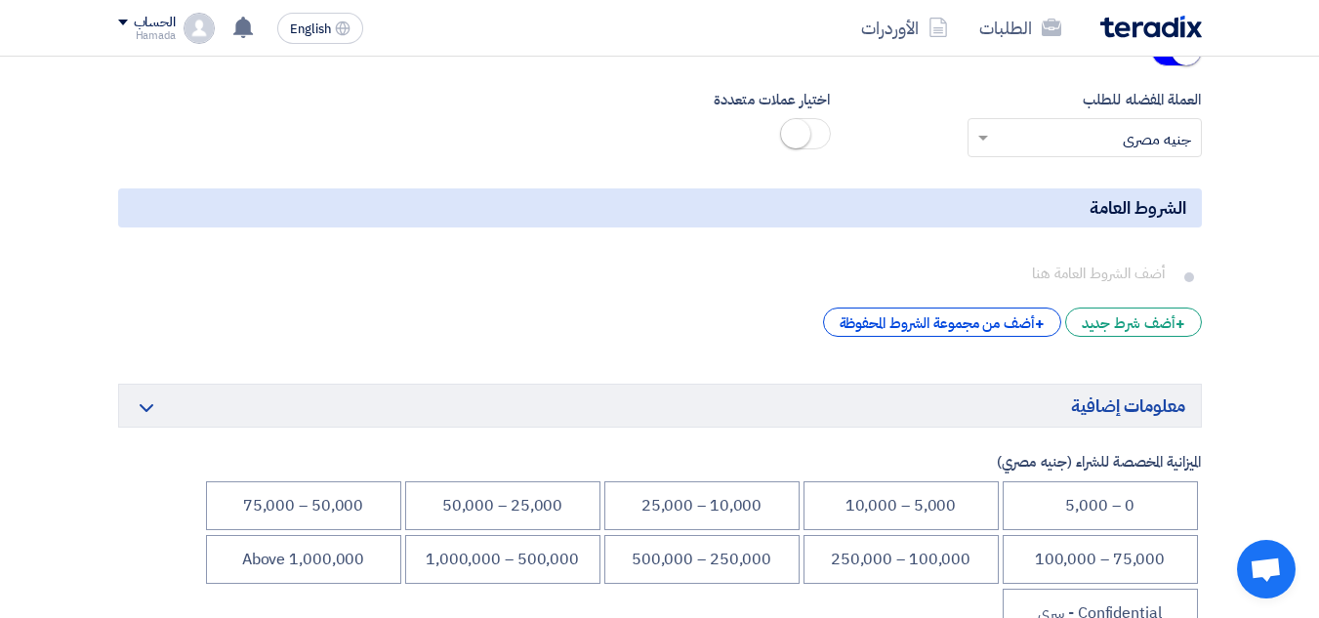
scroll to position [2831, 0]
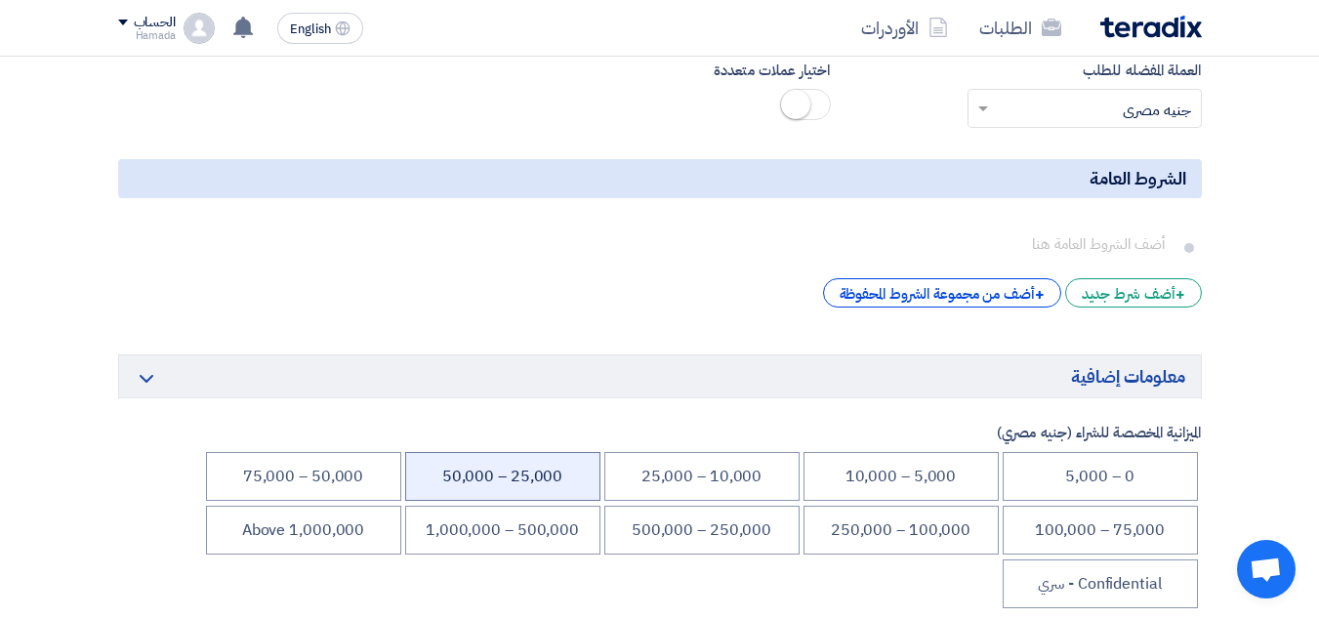
click at [495, 482] on li "25,000 – 50,000" at bounding box center [502, 476] width 195 height 49
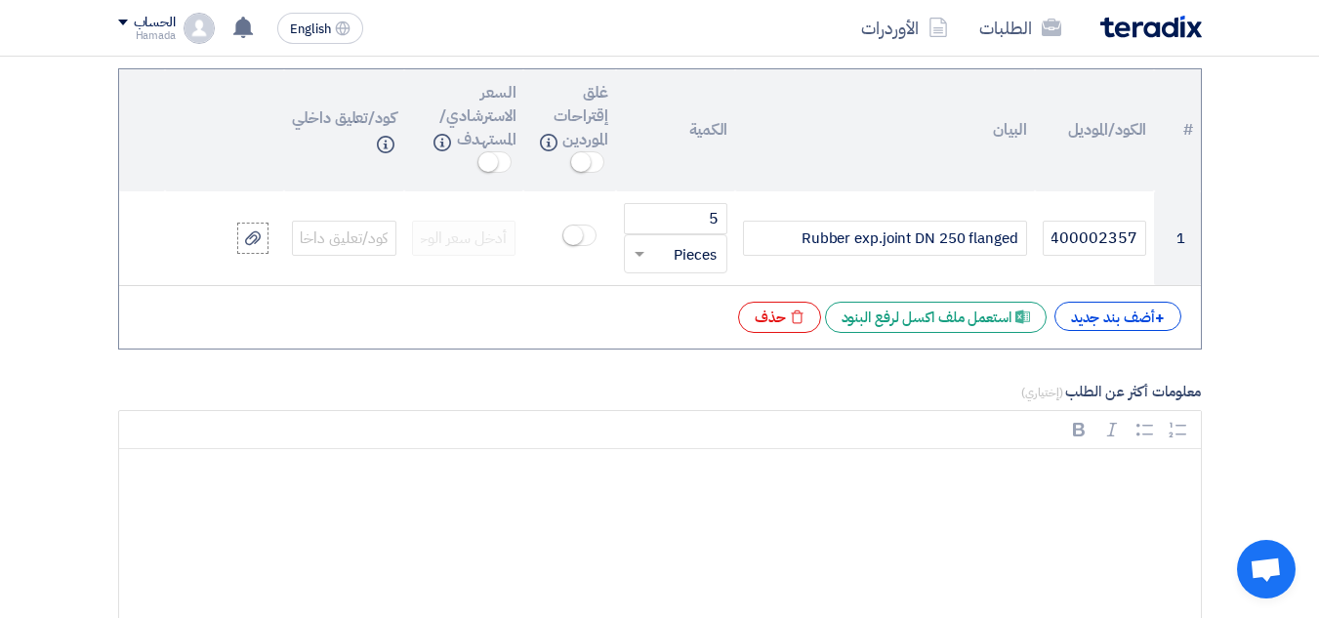
scroll to position [1659, 0]
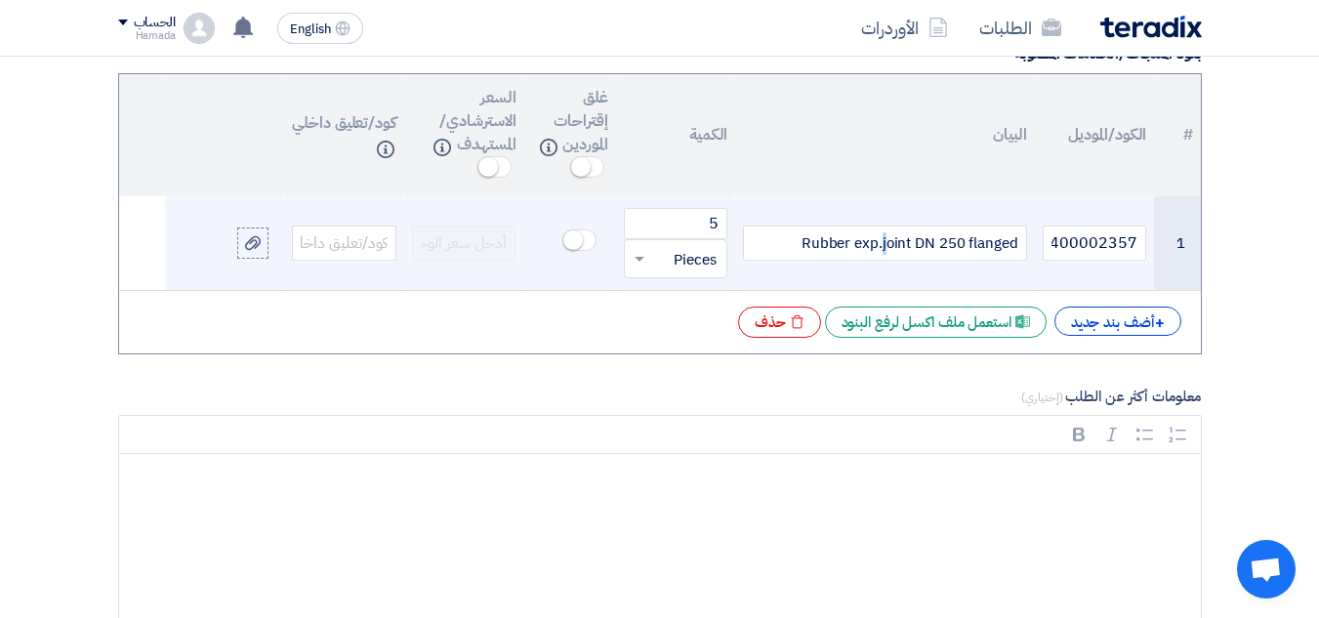
click at [884, 244] on div "Rubber exp.joint DN 250 flanged" at bounding box center [884, 242] width 283 height 35
drag, startPoint x: 873, startPoint y: 240, endPoint x: 855, endPoint y: 240, distance: 17.6
click at [855, 240] on div "Rubber exp.Joint DN 250 flanged" at bounding box center [884, 242] width 283 height 35
click at [908, 244] on div "Rubber EXP.Joint DN 250 flanged" at bounding box center [884, 242] width 283 height 35
click at [1016, 244] on div "Rubber EXP.Joint DN 250 flanged" at bounding box center [884, 242] width 283 height 35
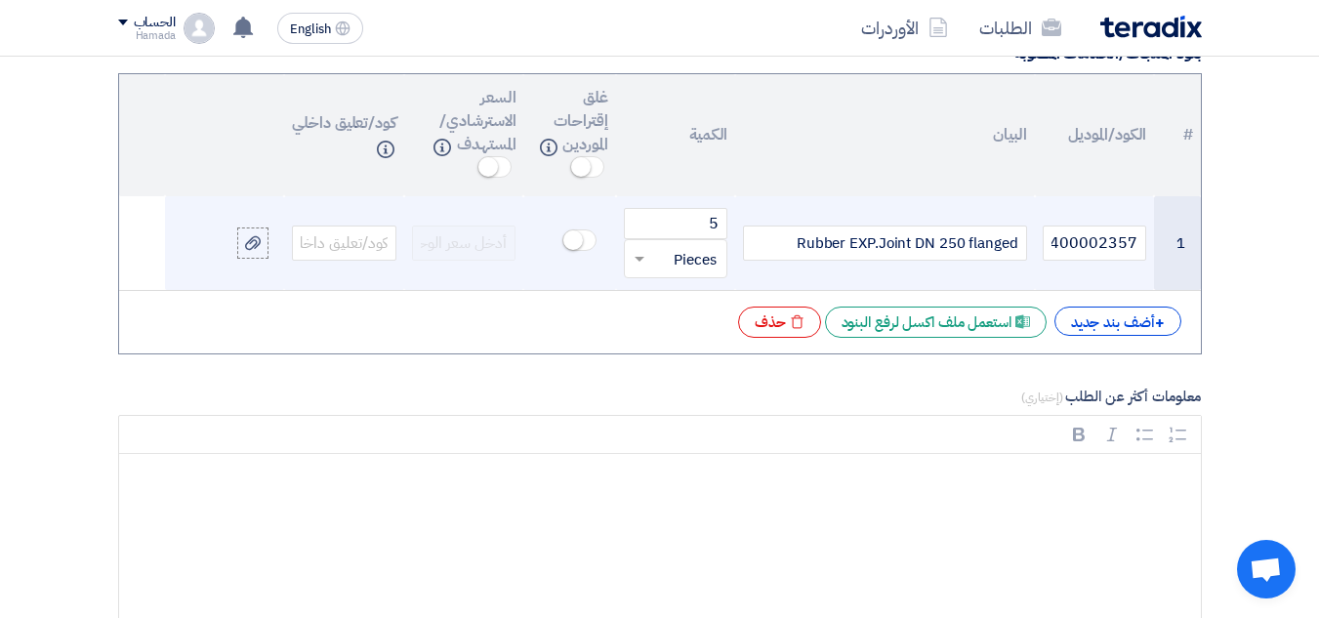
click at [797, 249] on div "Rubber EXP.Joint DN 250 flanged" at bounding box center [884, 242] width 283 height 35
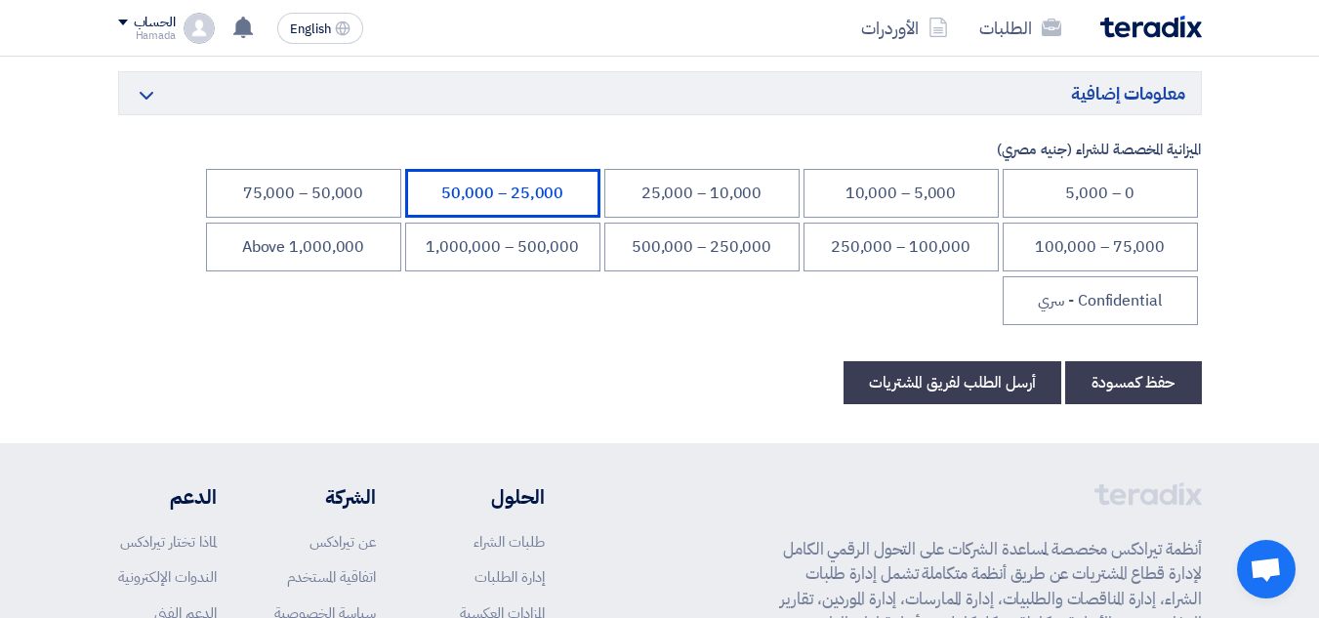
scroll to position [3386, 0]
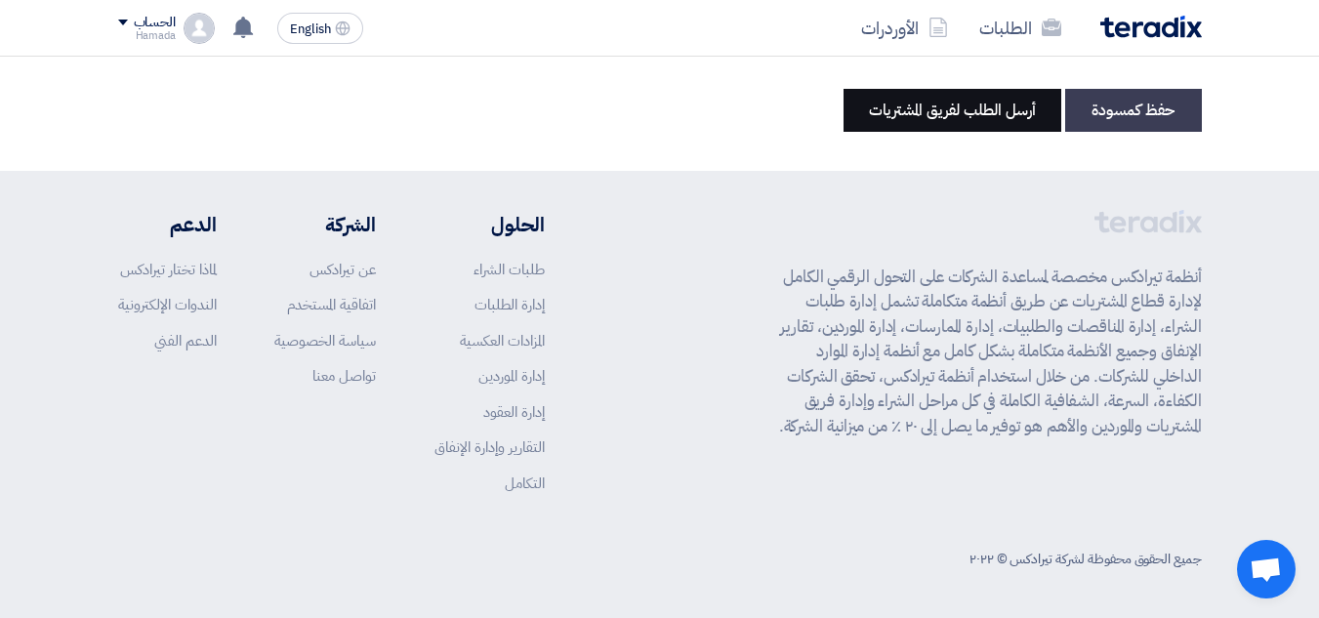
click at [968, 102] on button "أرسل الطلب لفريق المشتريات" at bounding box center [952, 110] width 218 height 43
